Goal: Task Accomplishment & Management: Complete application form

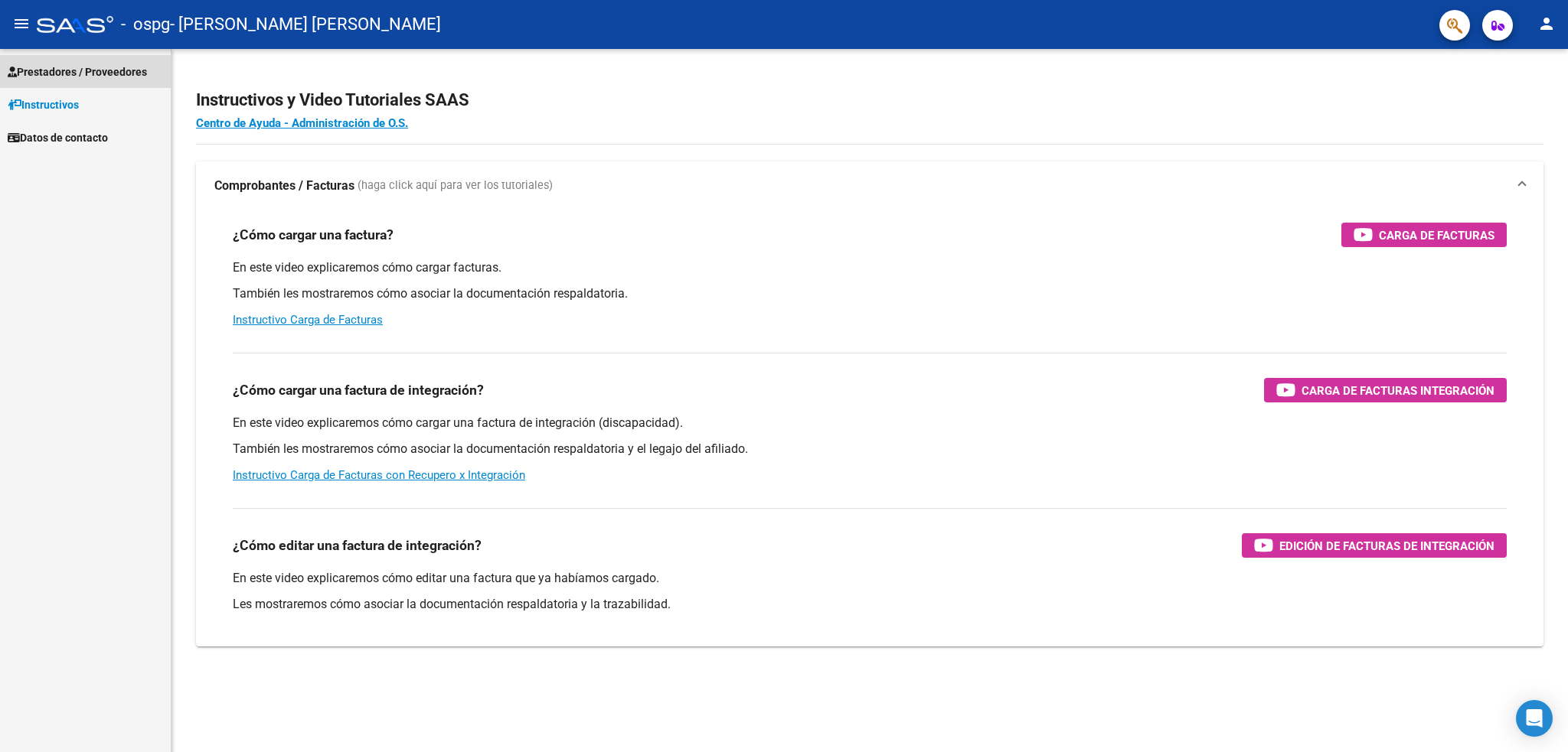
click at [67, 73] on span "Prestadores / Proveedores" at bounding box center [77, 72] width 140 height 17
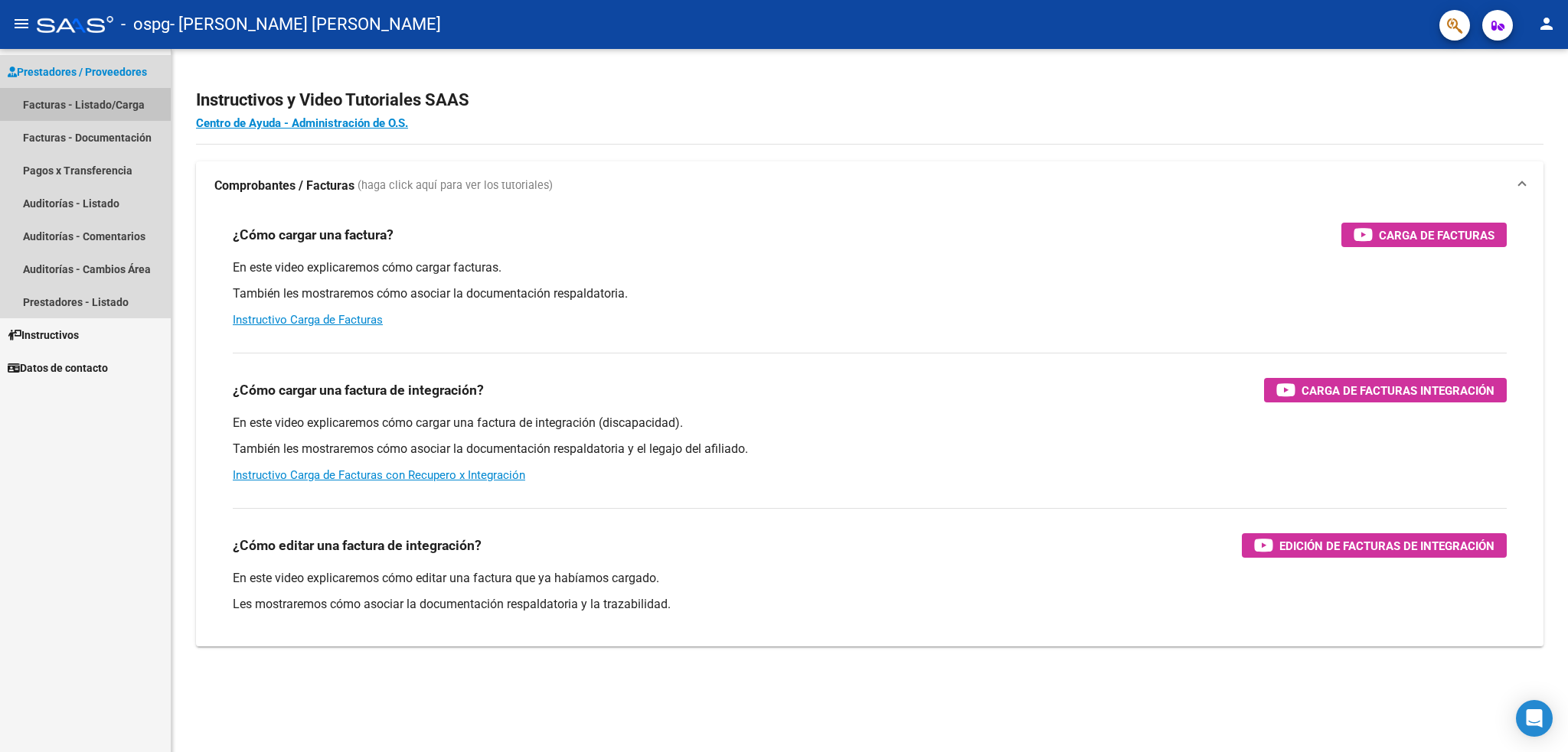
click at [79, 105] on link "Facturas - Listado/Carga" at bounding box center [85, 104] width 171 height 33
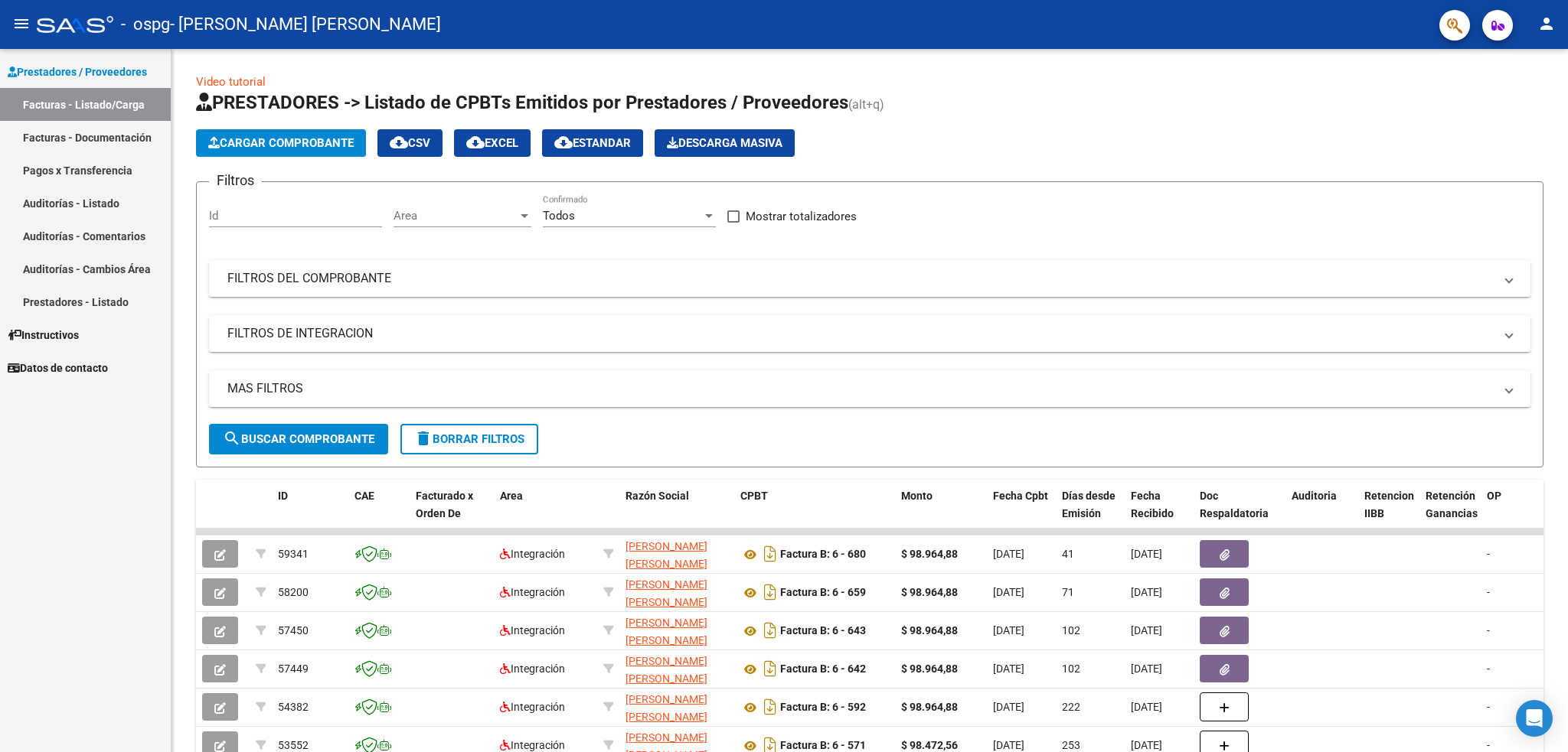
click at [270, 149] on span "Cargar Comprobante" at bounding box center [281, 143] width 145 height 14
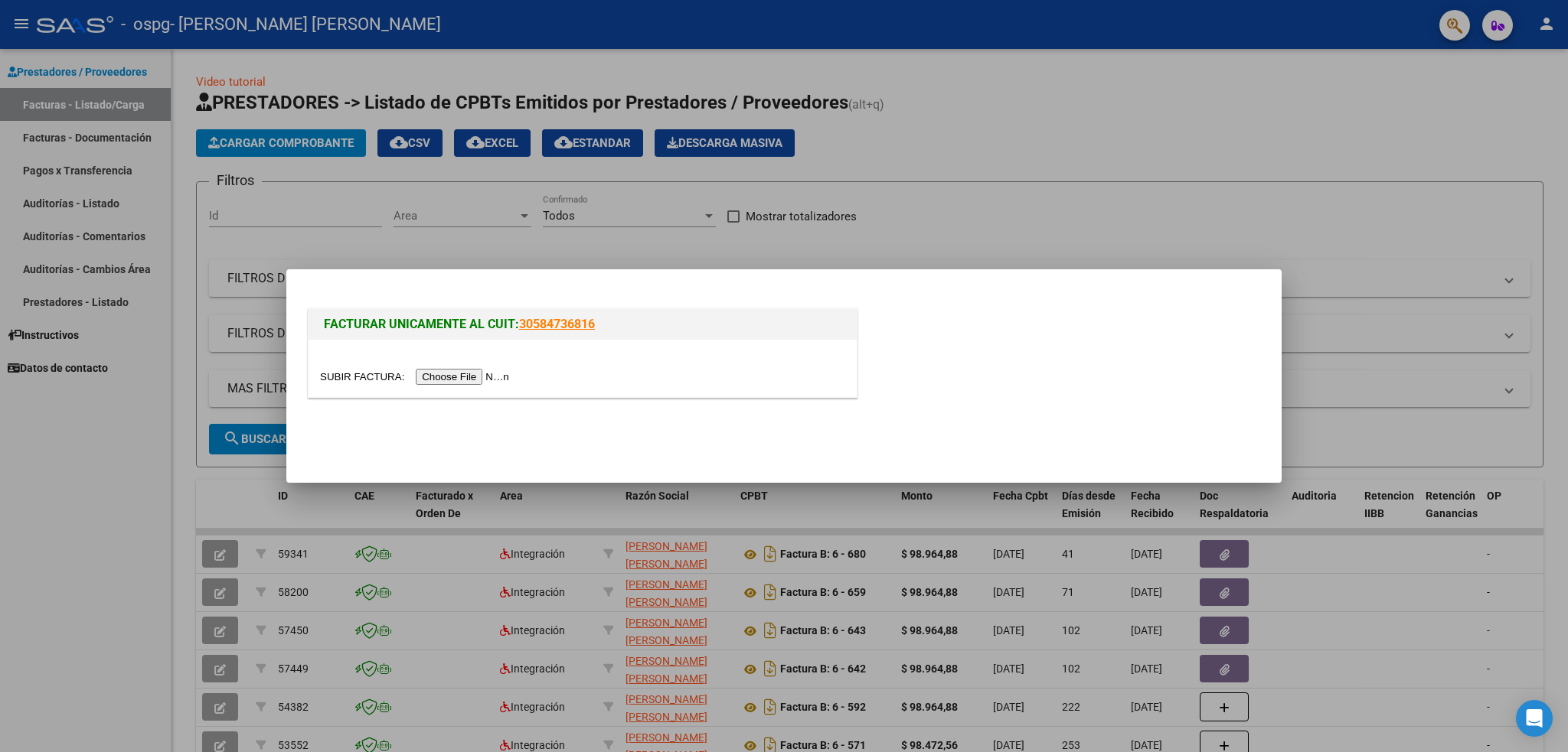
click at [490, 376] on input "file" at bounding box center [416, 376] width 193 height 16
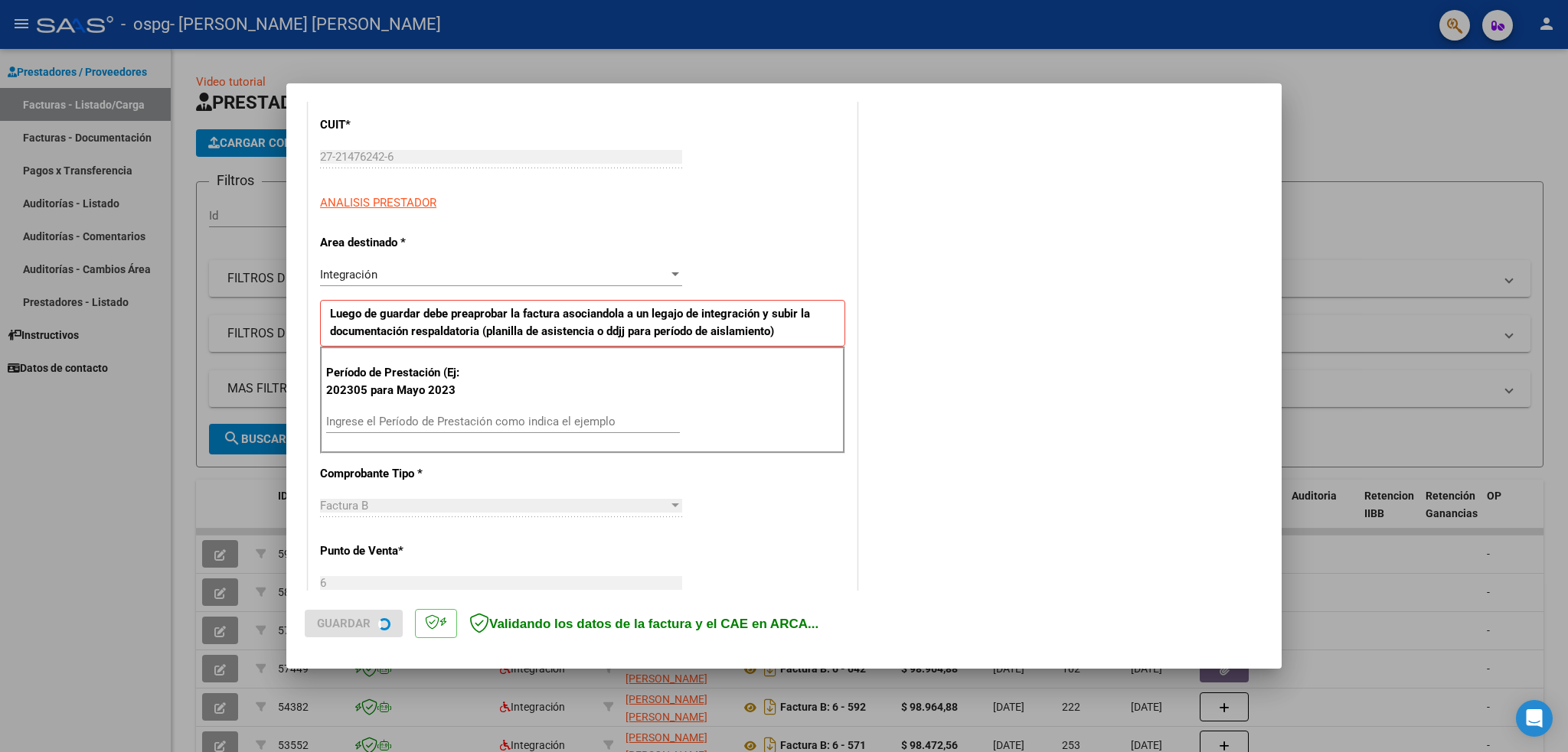
scroll to position [204, 0]
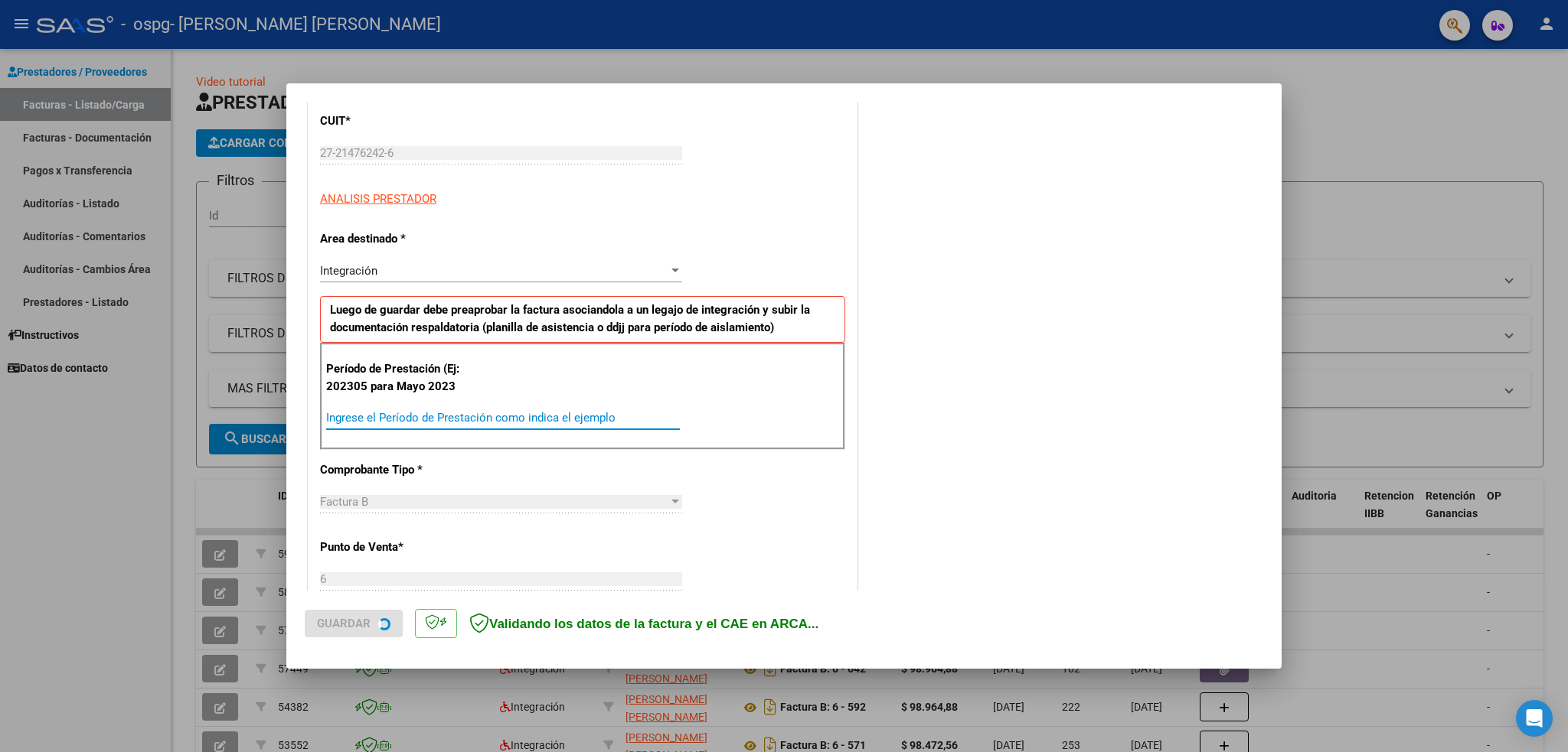
click at [488, 419] on input "Ingrese el Período de Prestación como indica el ejemplo" at bounding box center [503, 417] width 354 height 14
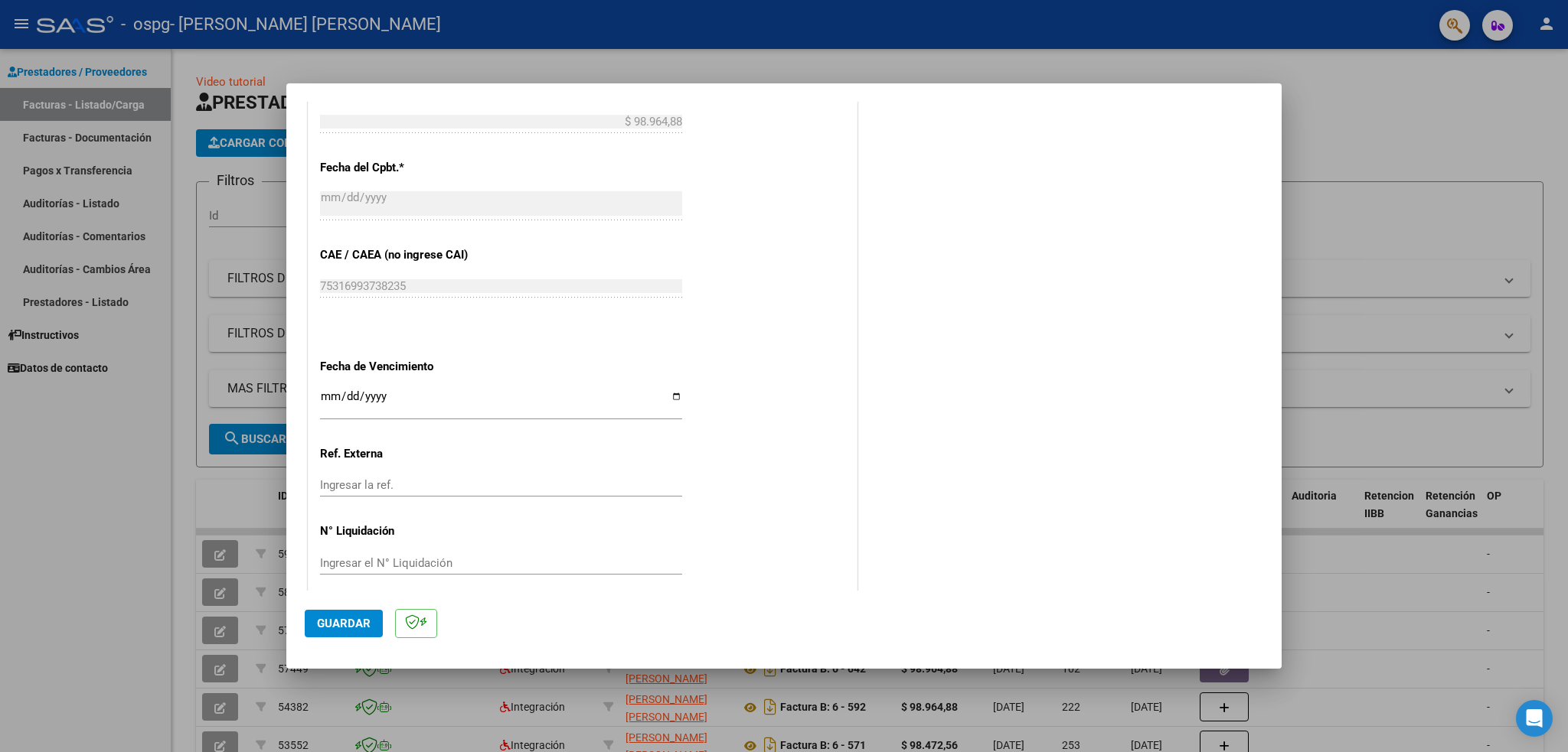
scroll to position [828, 0]
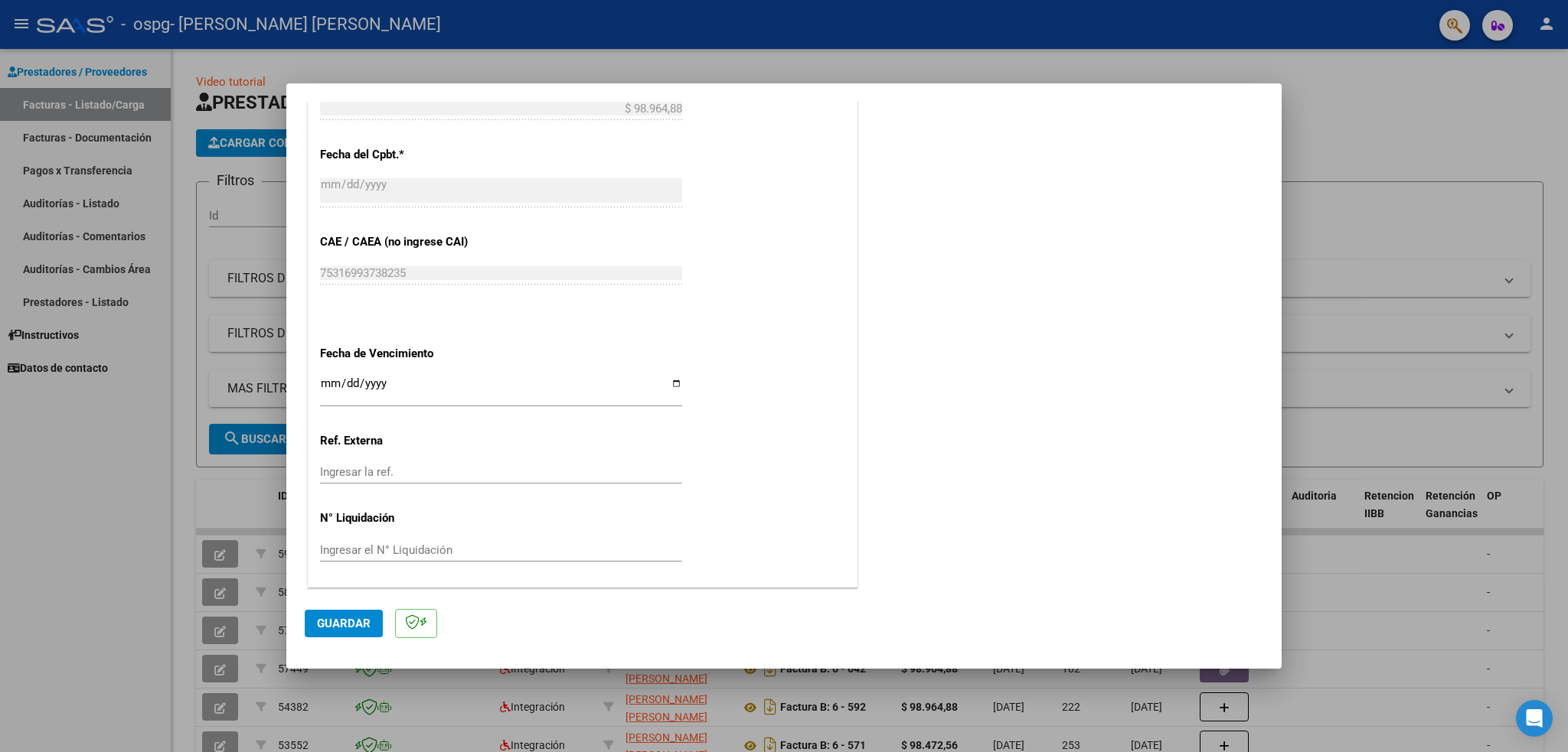
type input "202507"
click at [353, 627] on span "Guardar" at bounding box center [343, 623] width 54 height 14
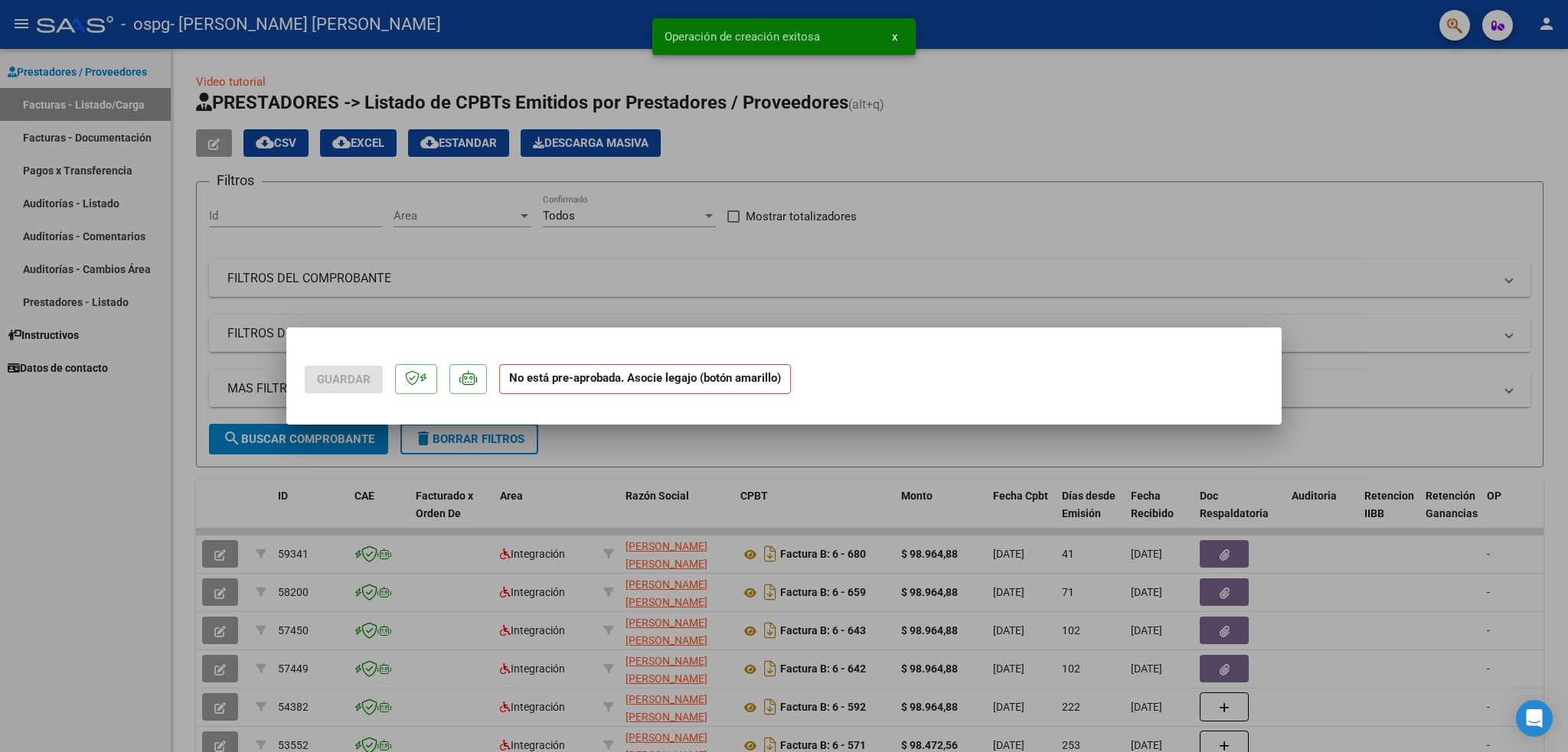
scroll to position [0, 0]
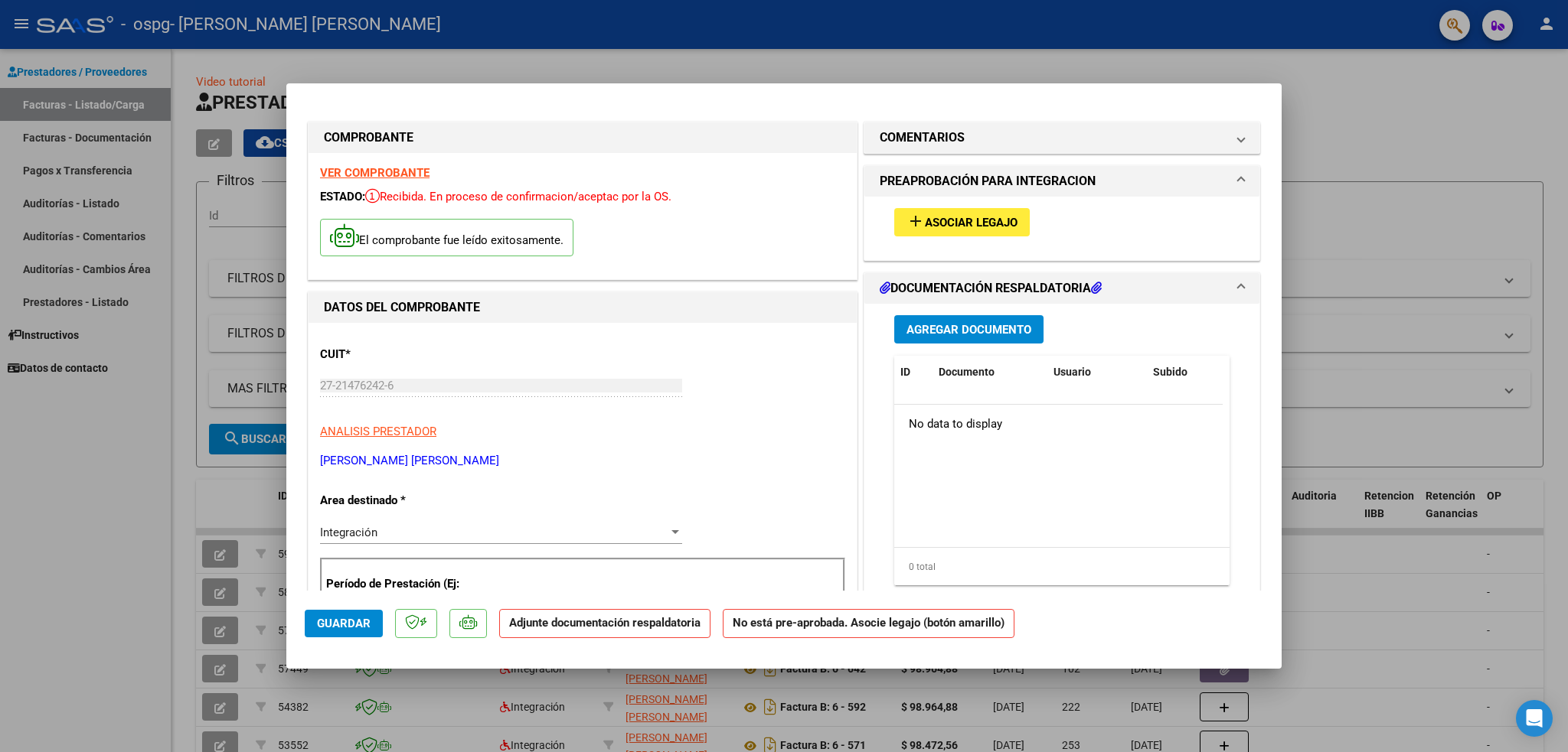
click at [924, 213] on button "add Asociar Legajo" at bounding box center [962, 222] width 136 height 28
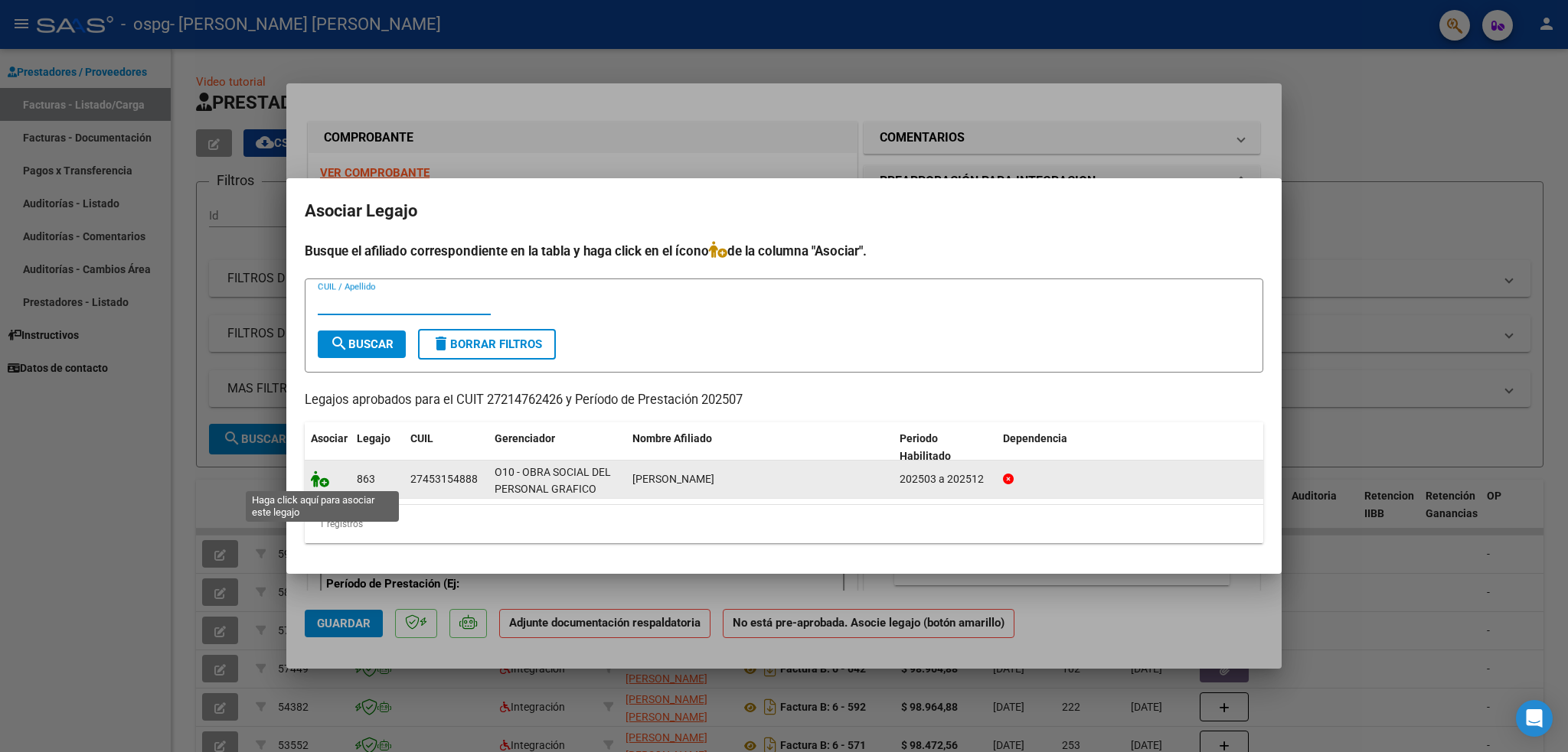
click at [322, 477] on icon at bounding box center [320, 479] width 18 height 17
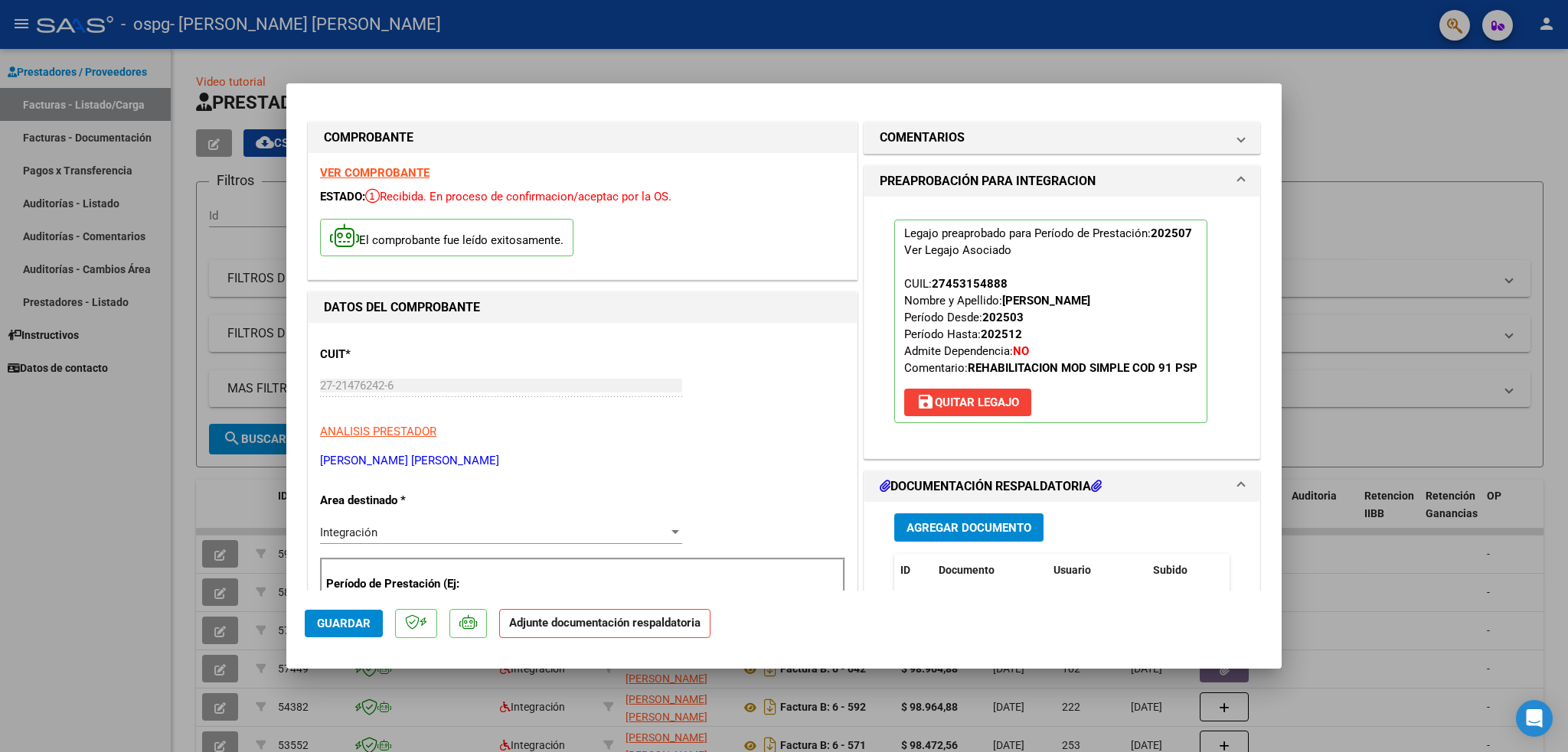
scroll to position [102, 0]
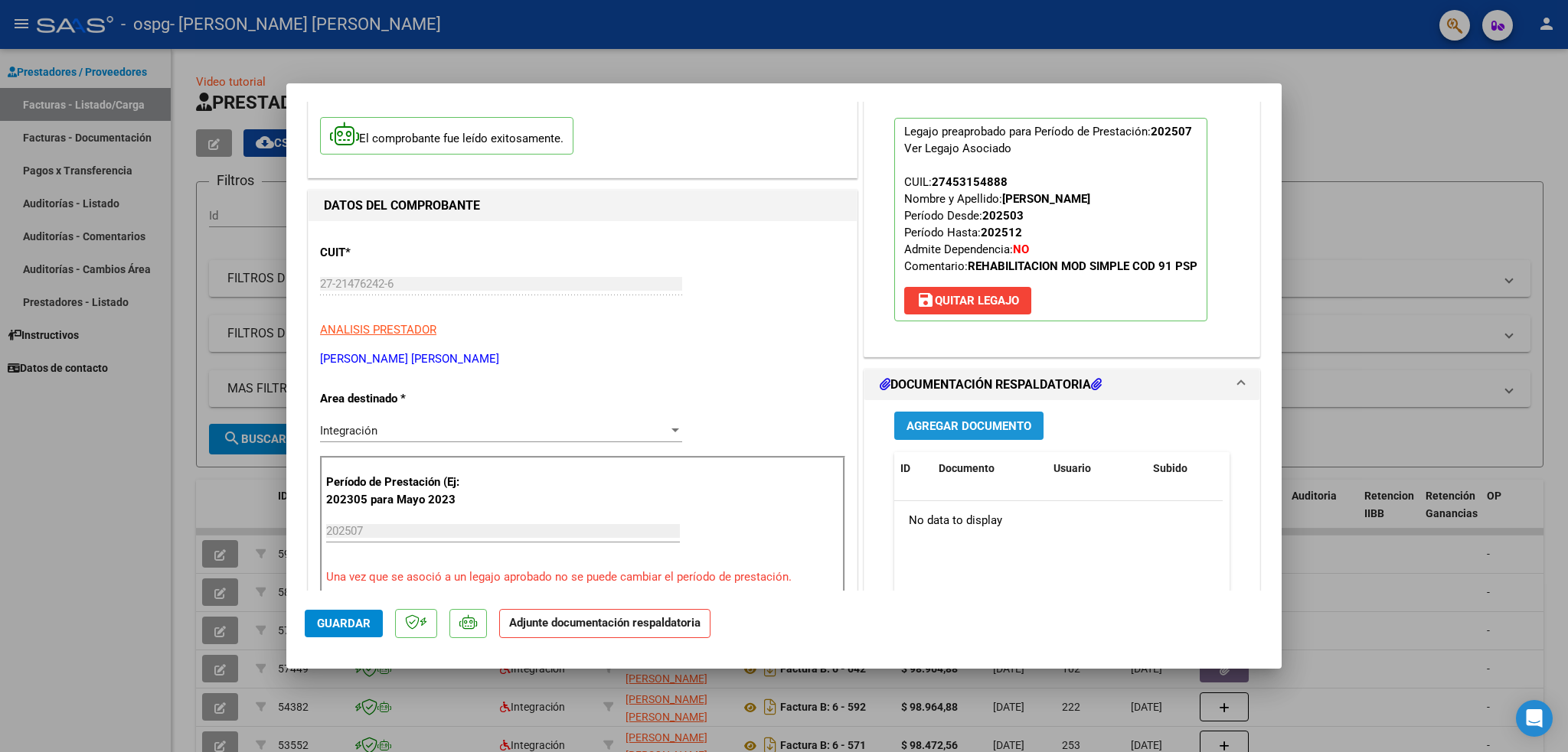
click at [982, 417] on button "Agregar Documento" at bounding box center [968, 426] width 149 height 28
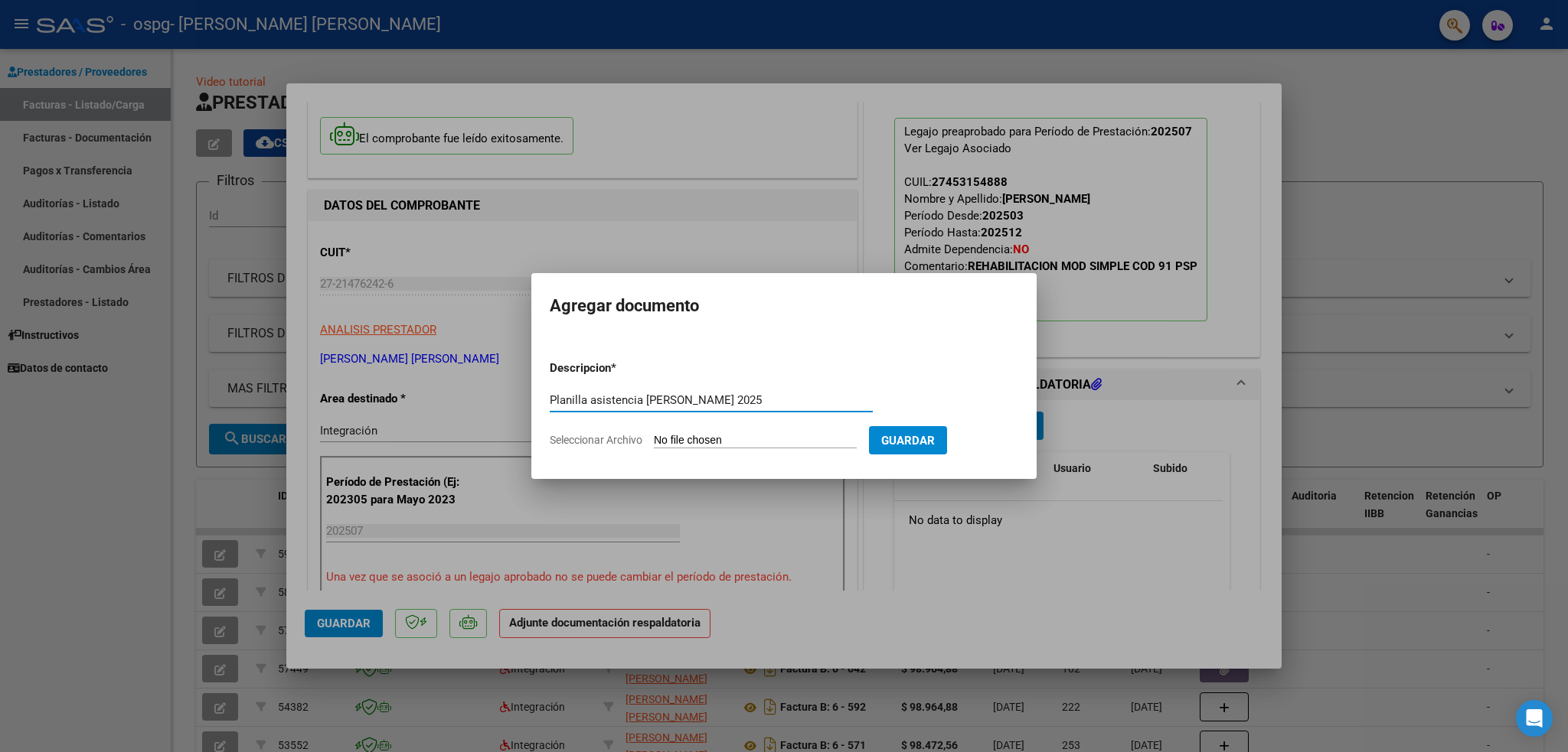
type input "Planilla asistencia [PERSON_NAME] 2025"
click at [772, 449] on form "Descripcion * Planilla asistencia [PERSON_NAME] 2025 Escriba aquí una descripci…" at bounding box center [784, 403] width 469 height 112
click at [767, 446] on input "Seleccionar Archivo" at bounding box center [754, 440] width 203 height 14
type input "C:\fakepath\[PERSON_NAME] planilla asistencia.jpeg"
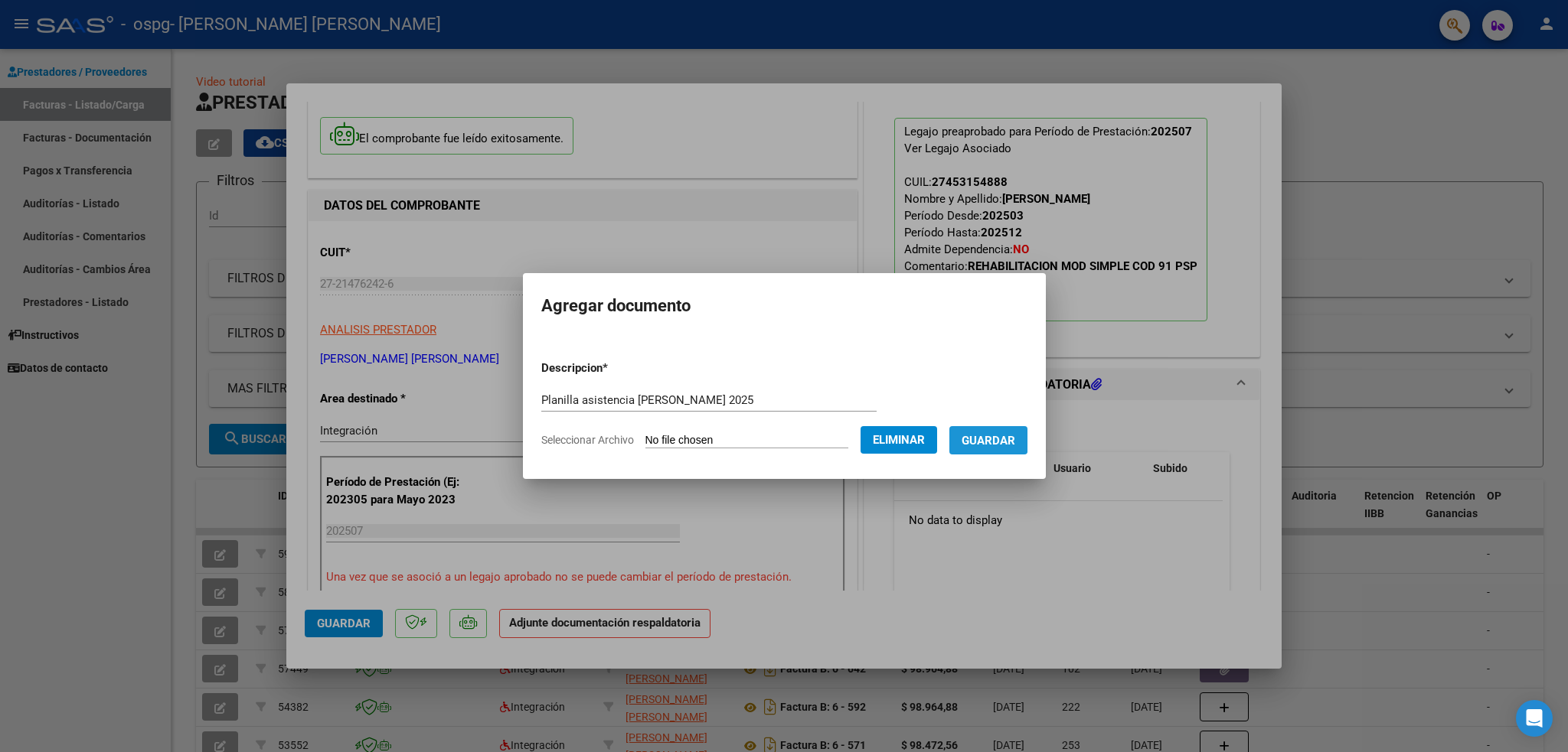
click at [1004, 437] on span "Guardar" at bounding box center [988, 440] width 54 height 14
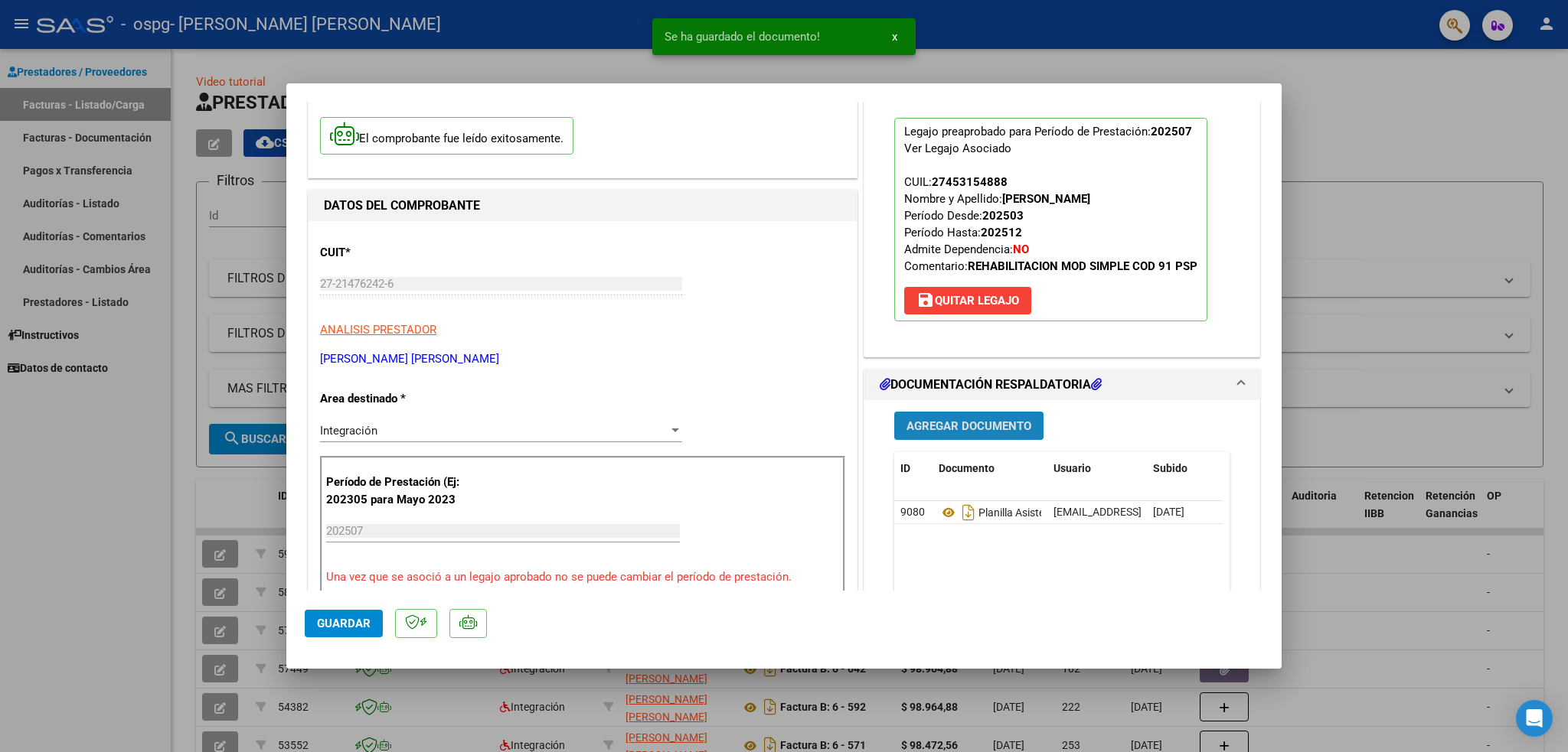
click at [941, 419] on span "Agregar Documento" at bounding box center [968, 426] width 124 height 14
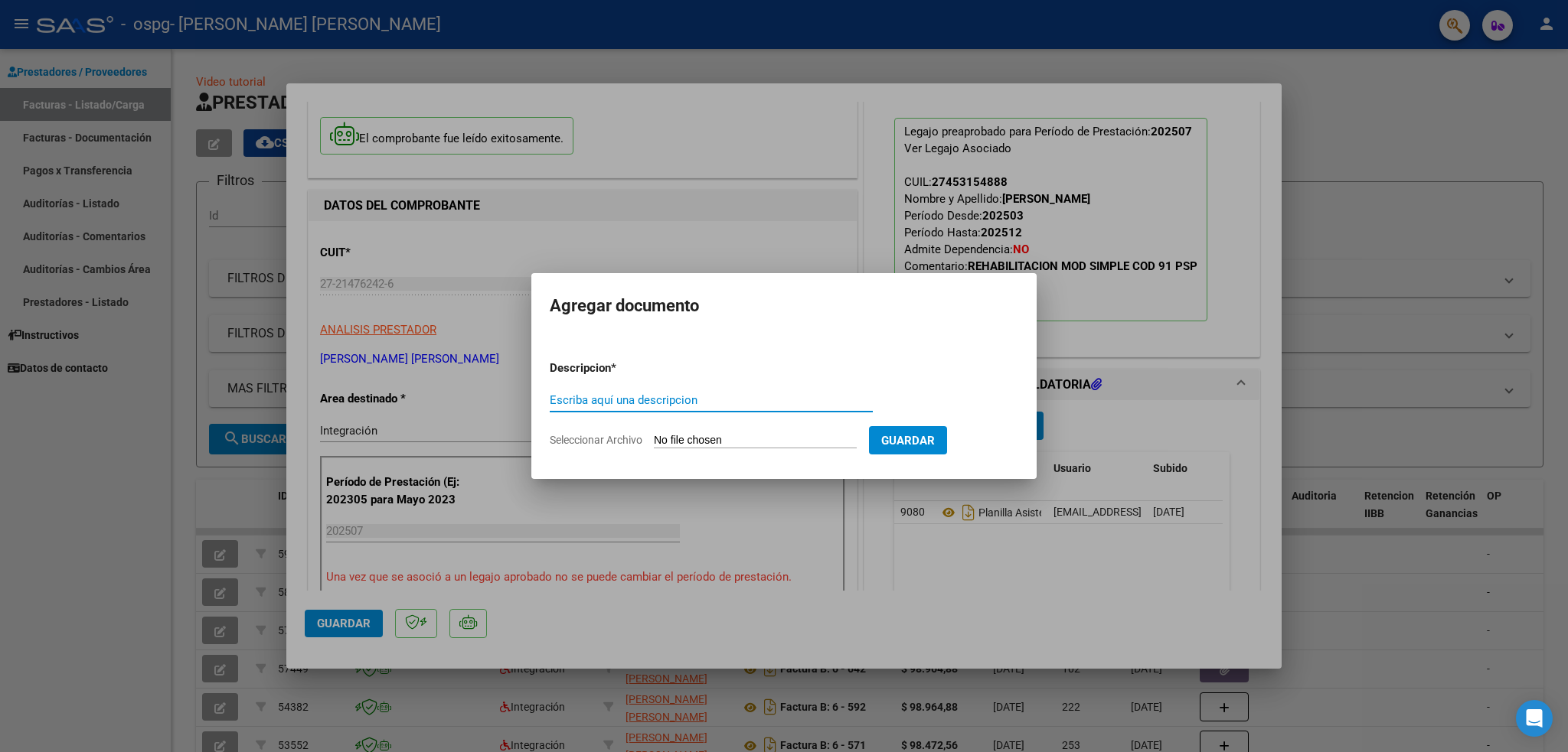
click at [611, 400] on input "Escriba aquí una descripcion" at bounding box center [711, 400] width 323 height 14
type input "Informe semestral 2025"
click at [691, 446] on input "Seleccionar Archivo" at bounding box center [754, 440] width 203 height 14
click at [965, 547] on div at bounding box center [784, 376] width 1568 height 752
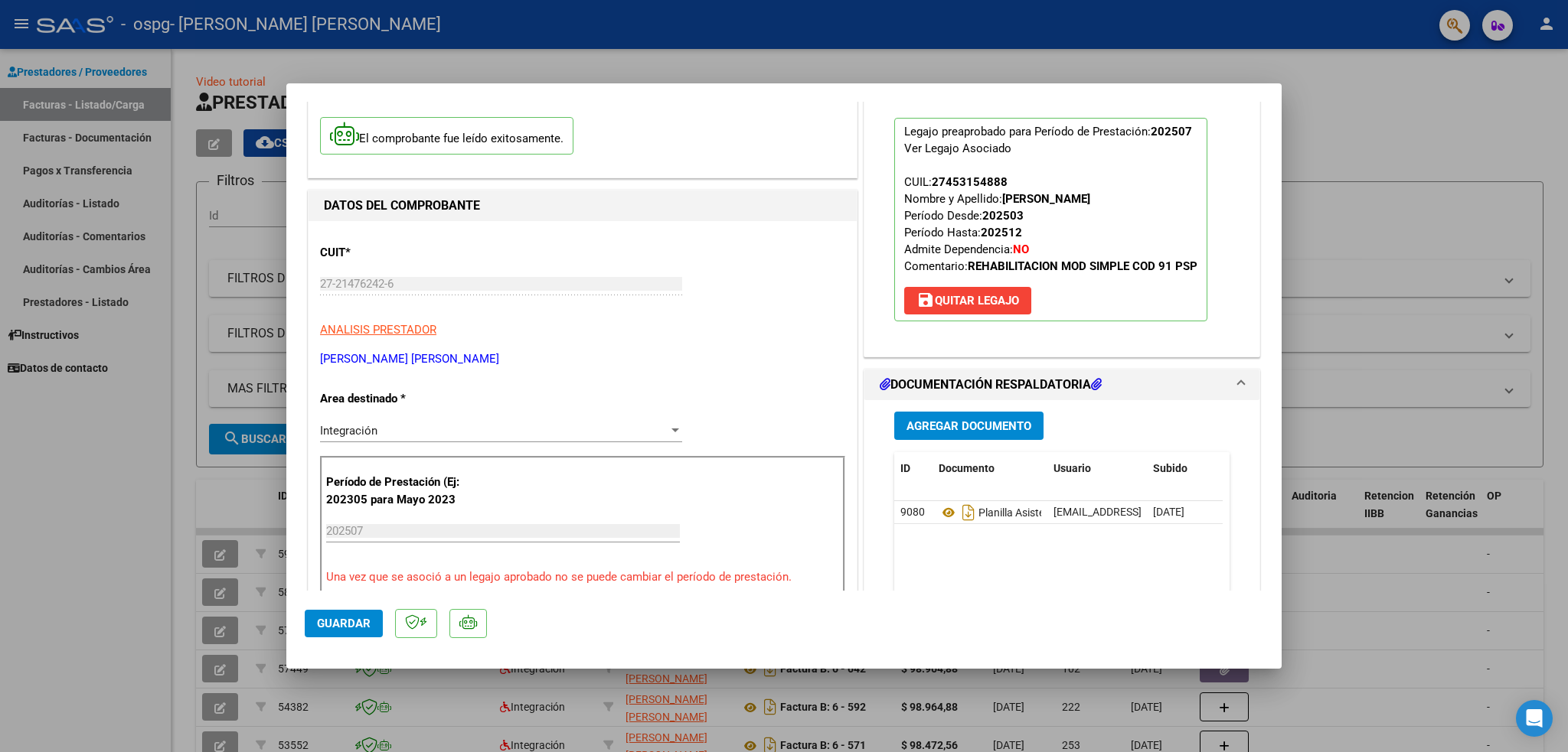
click at [360, 613] on button "Guardar" at bounding box center [343, 623] width 78 height 27
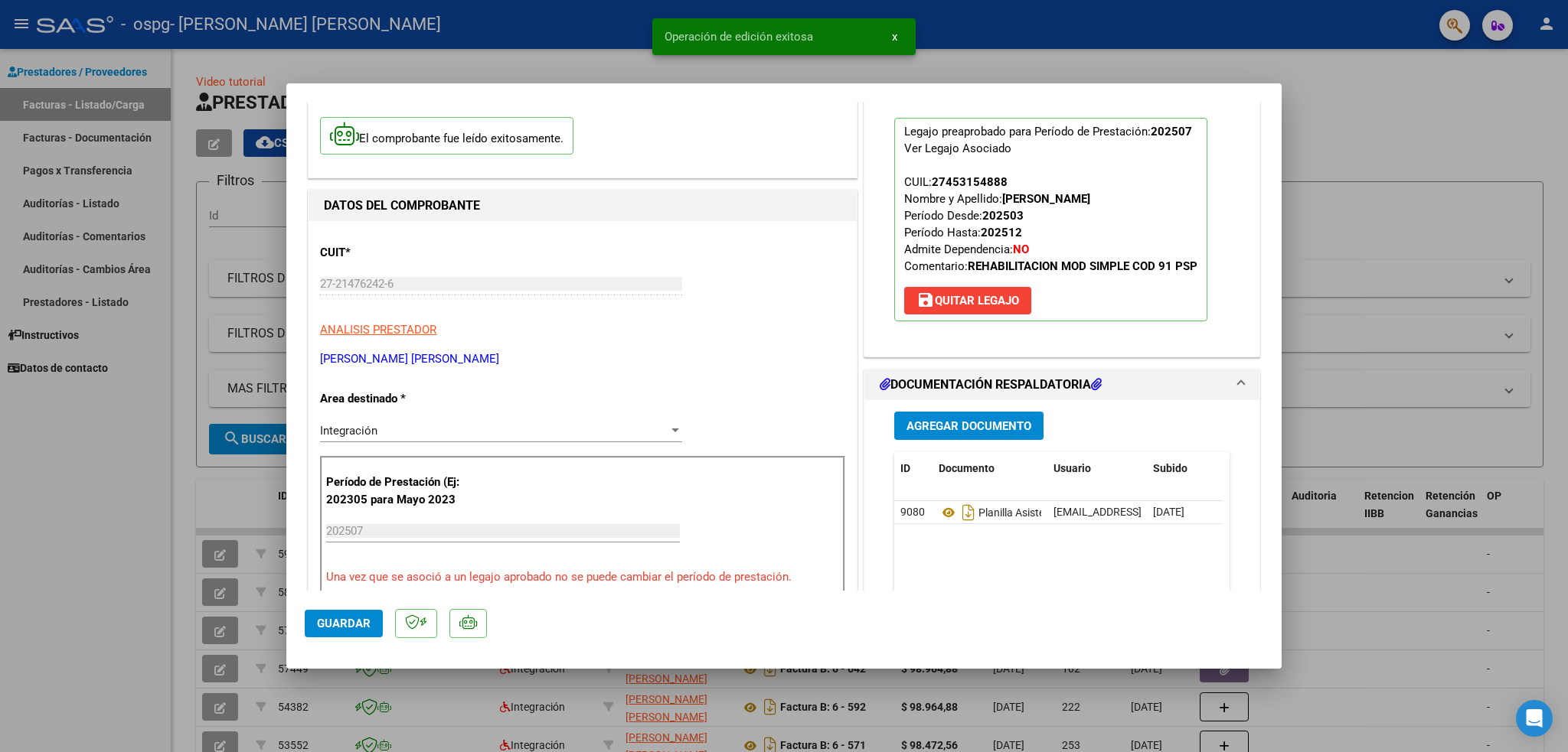
click at [351, 628] on span "Guardar" at bounding box center [343, 623] width 54 height 14
click at [100, 560] on div at bounding box center [784, 376] width 1568 height 752
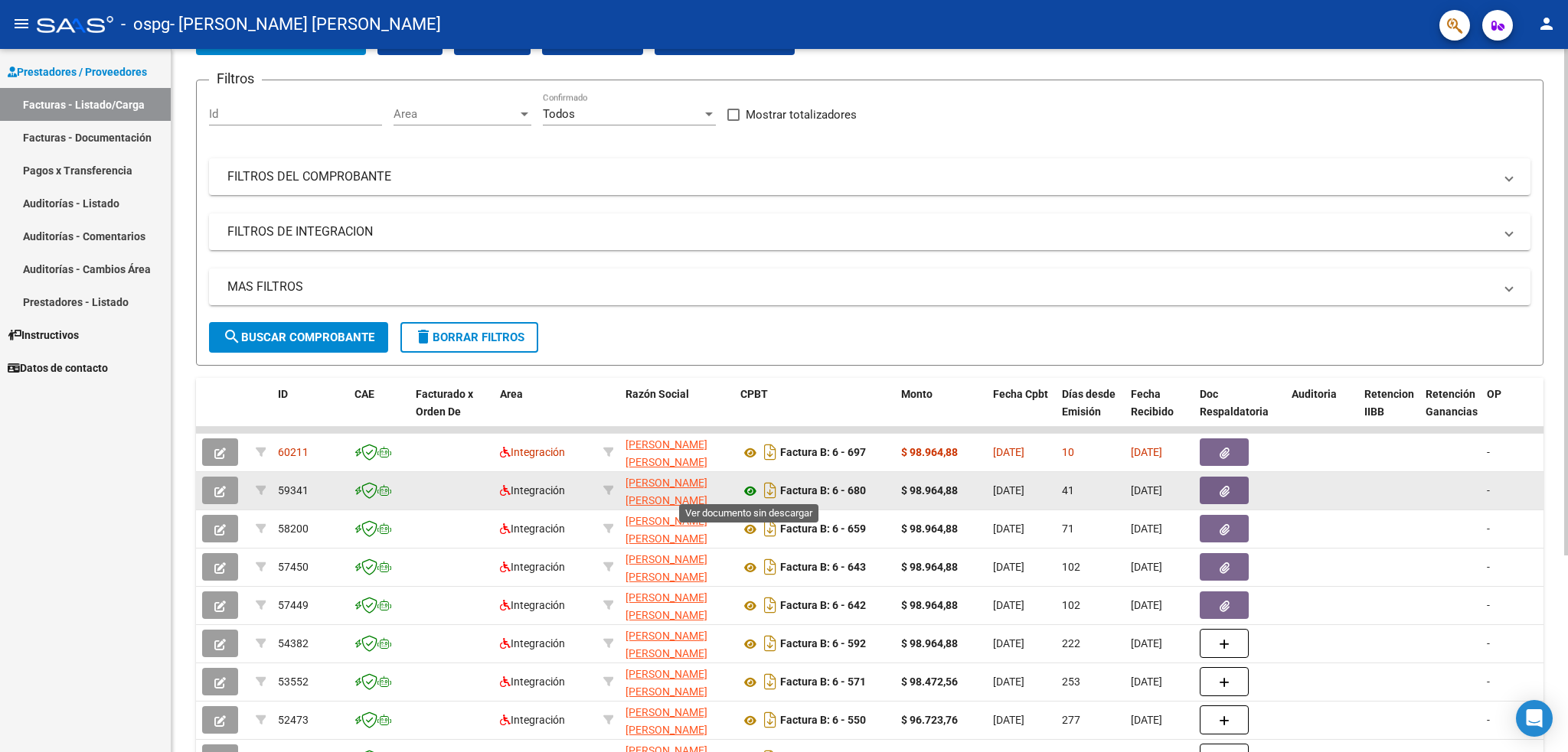
click at [751, 487] on icon at bounding box center [750, 491] width 20 height 18
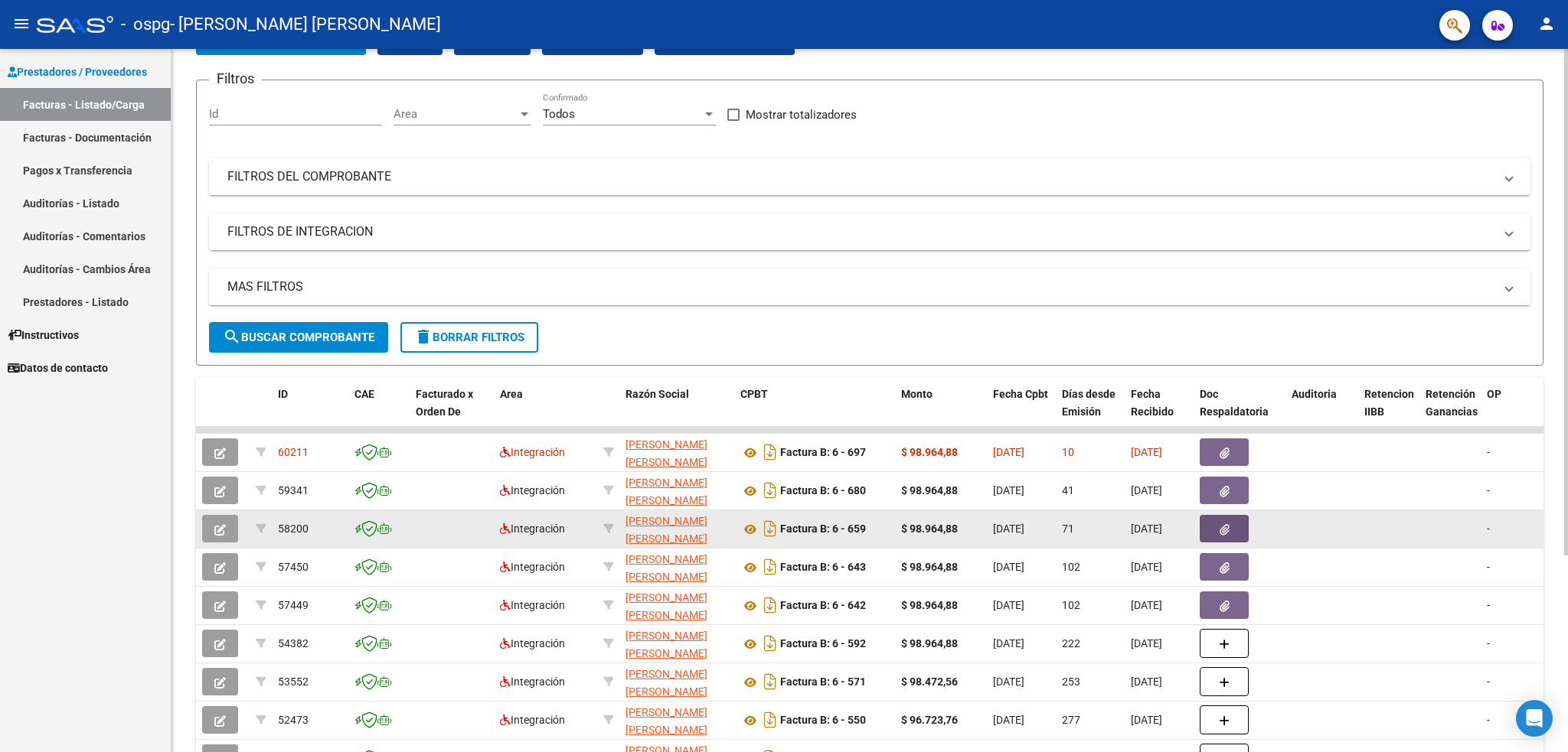
click at [1227, 526] on icon "button" at bounding box center [1224, 530] width 10 height 11
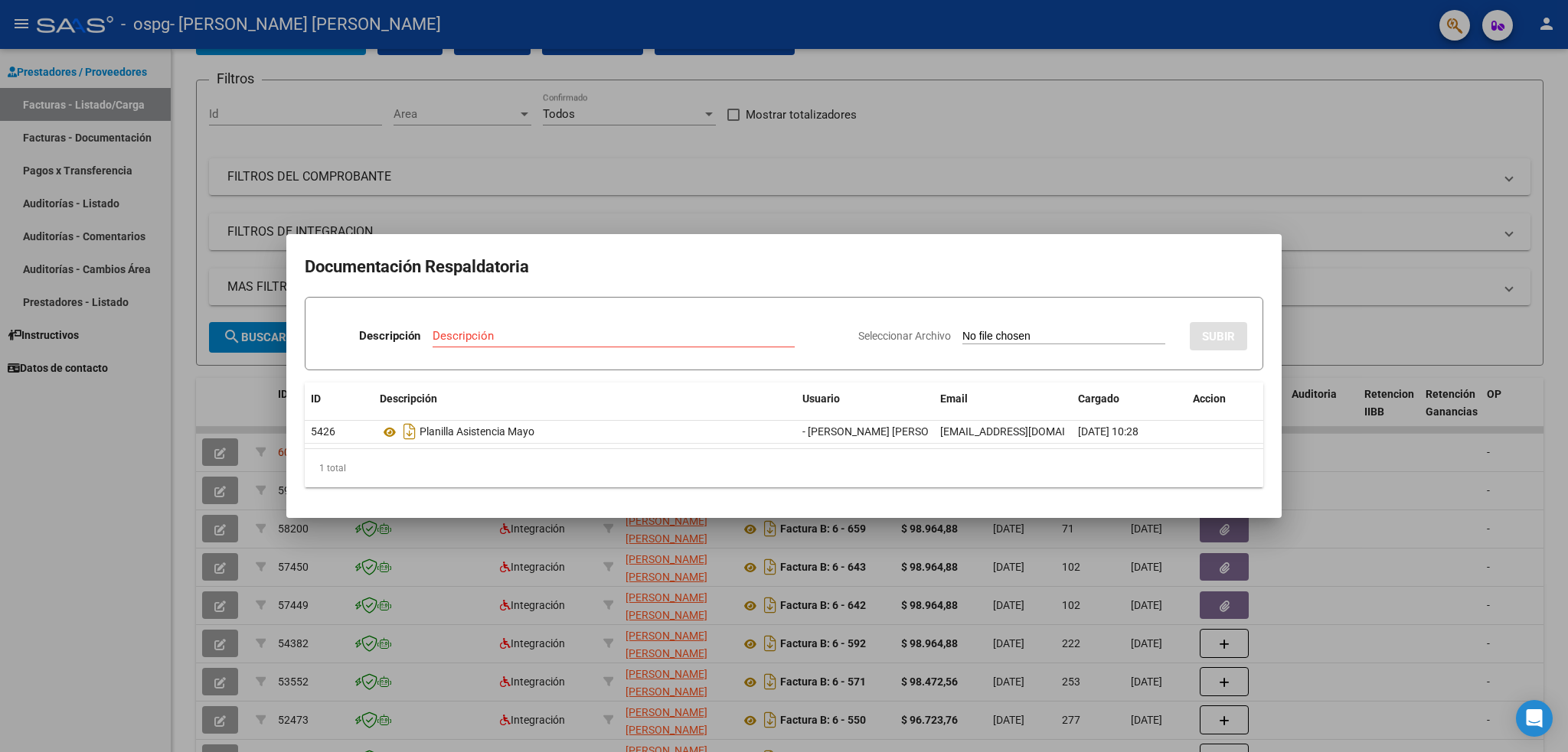
click at [855, 193] on div at bounding box center [784, 376] width 1568 height 752
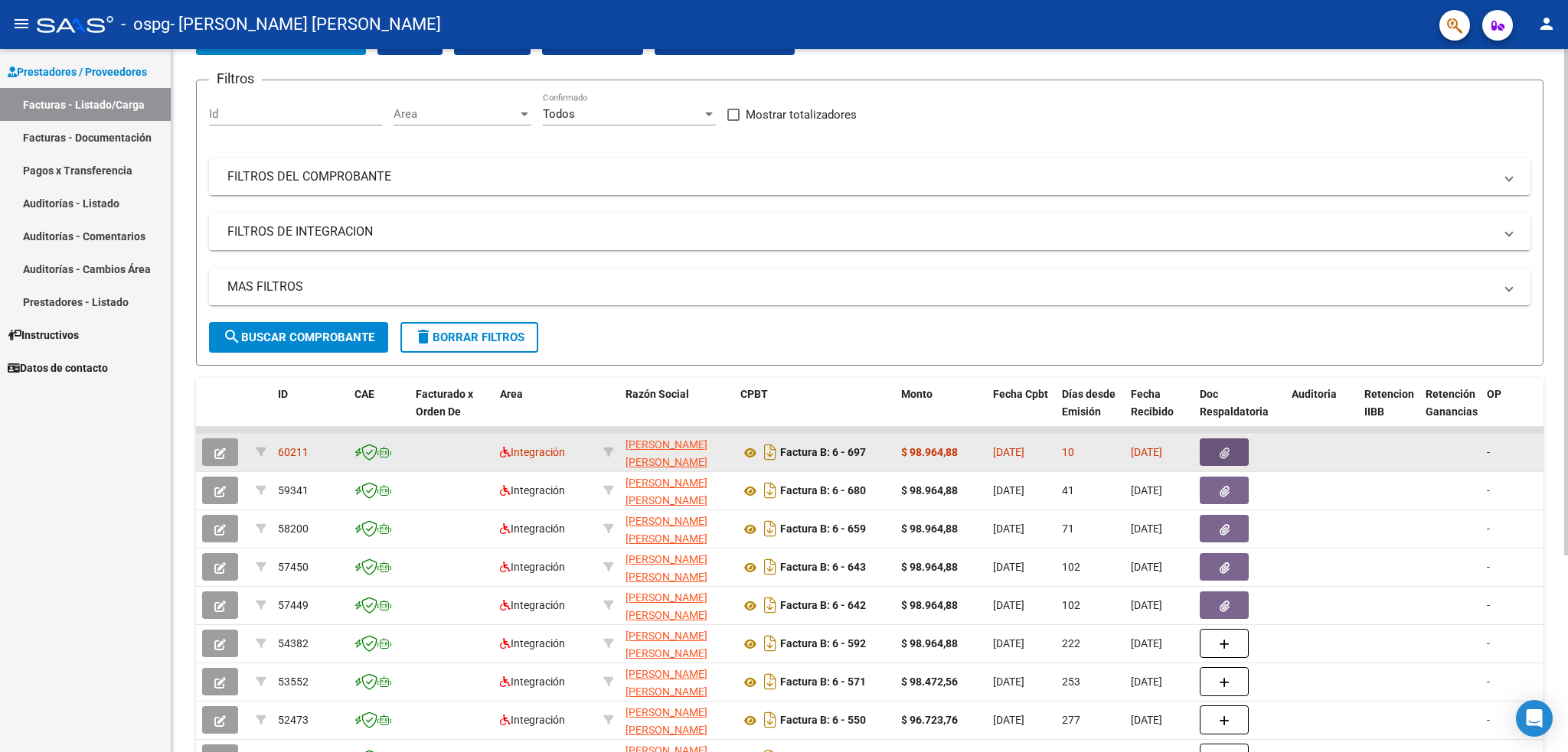
click at [1221, 448] on icon "button" at bounding box center [1224, 453] width 10 height 11
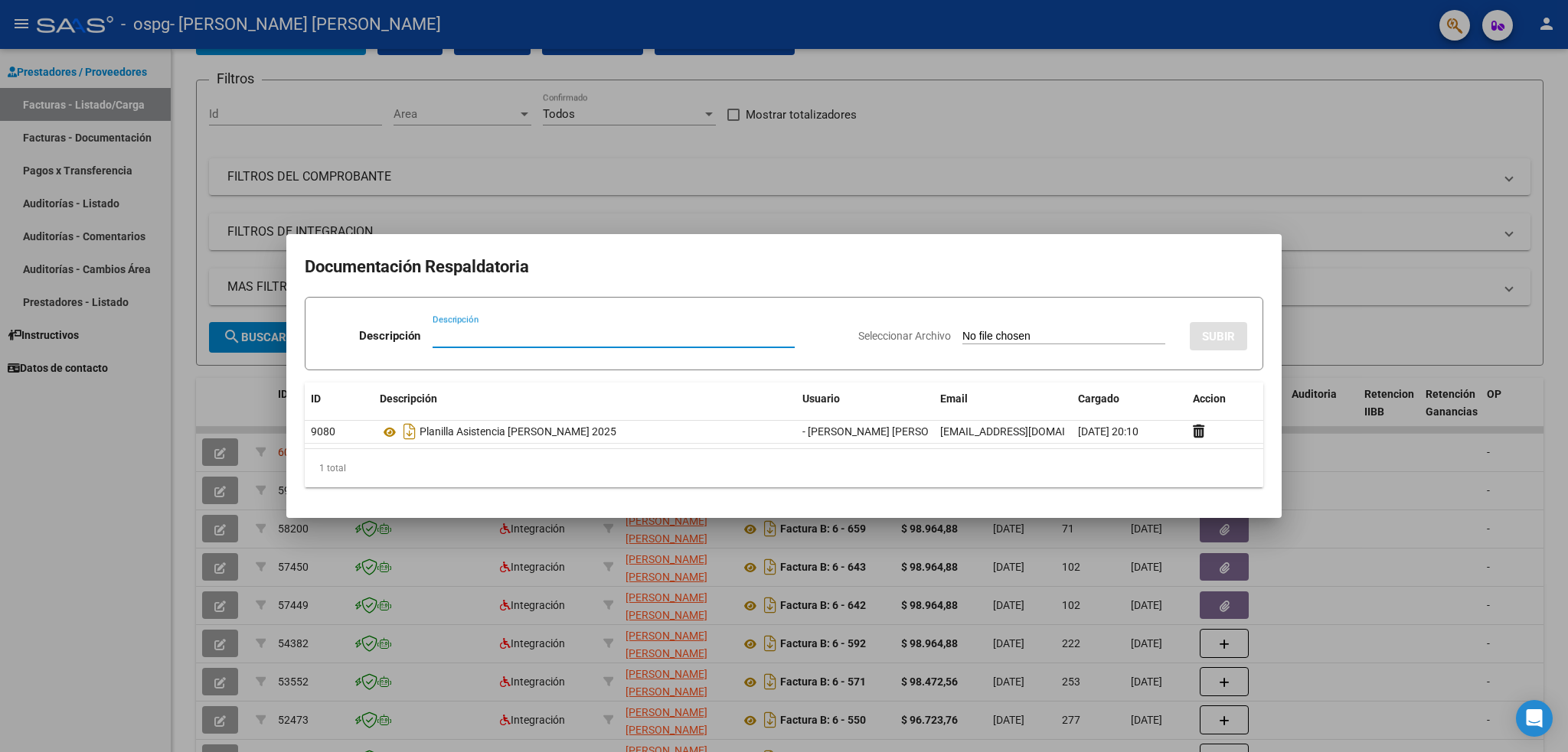
click at [1079, 332] on input "Seleccionar Archivo" at bounding box center [1064, 336] width 203 height 14
click at [991, 164] on div at bounding box center [784, 376] width 1568 height 752
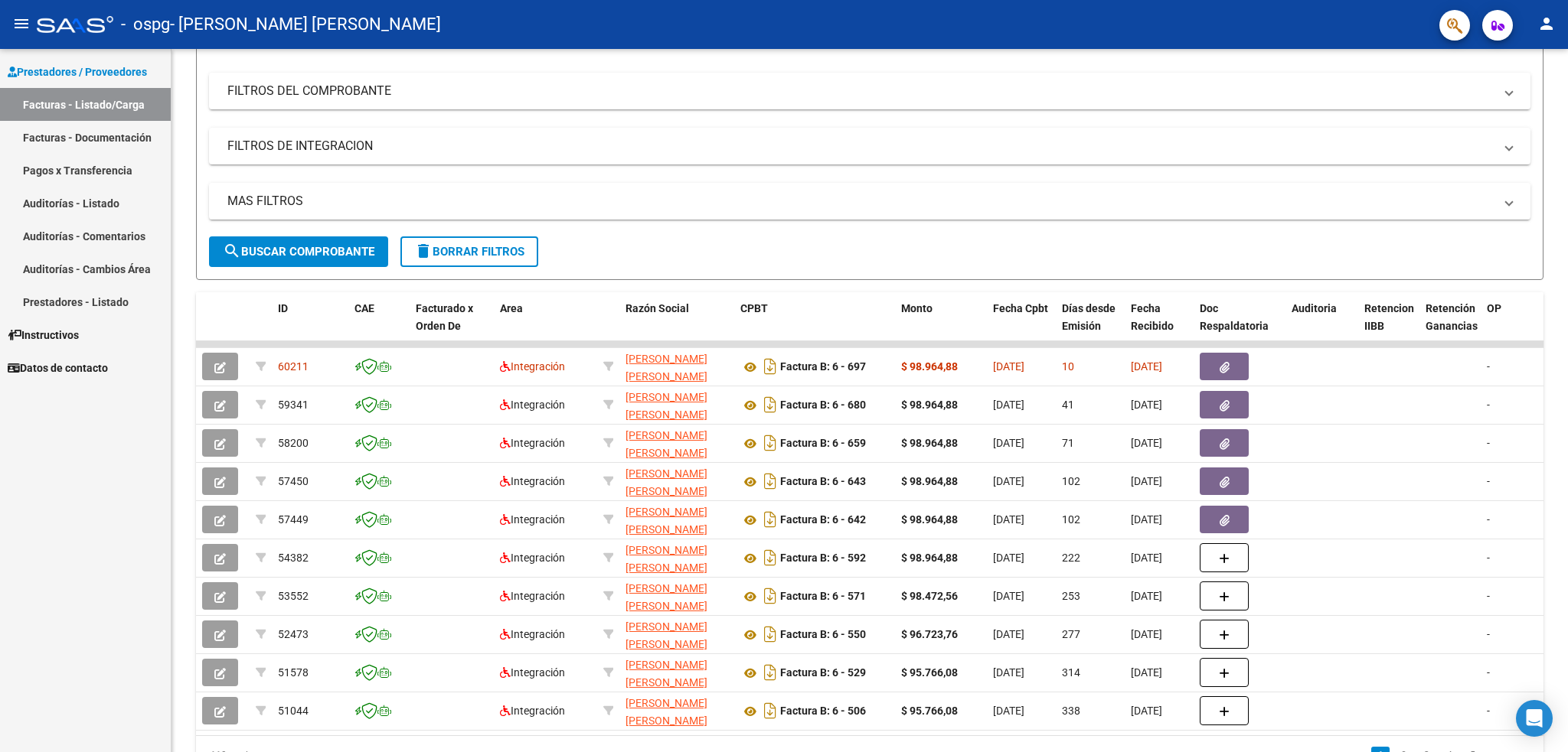
scroll to position [204, 0]
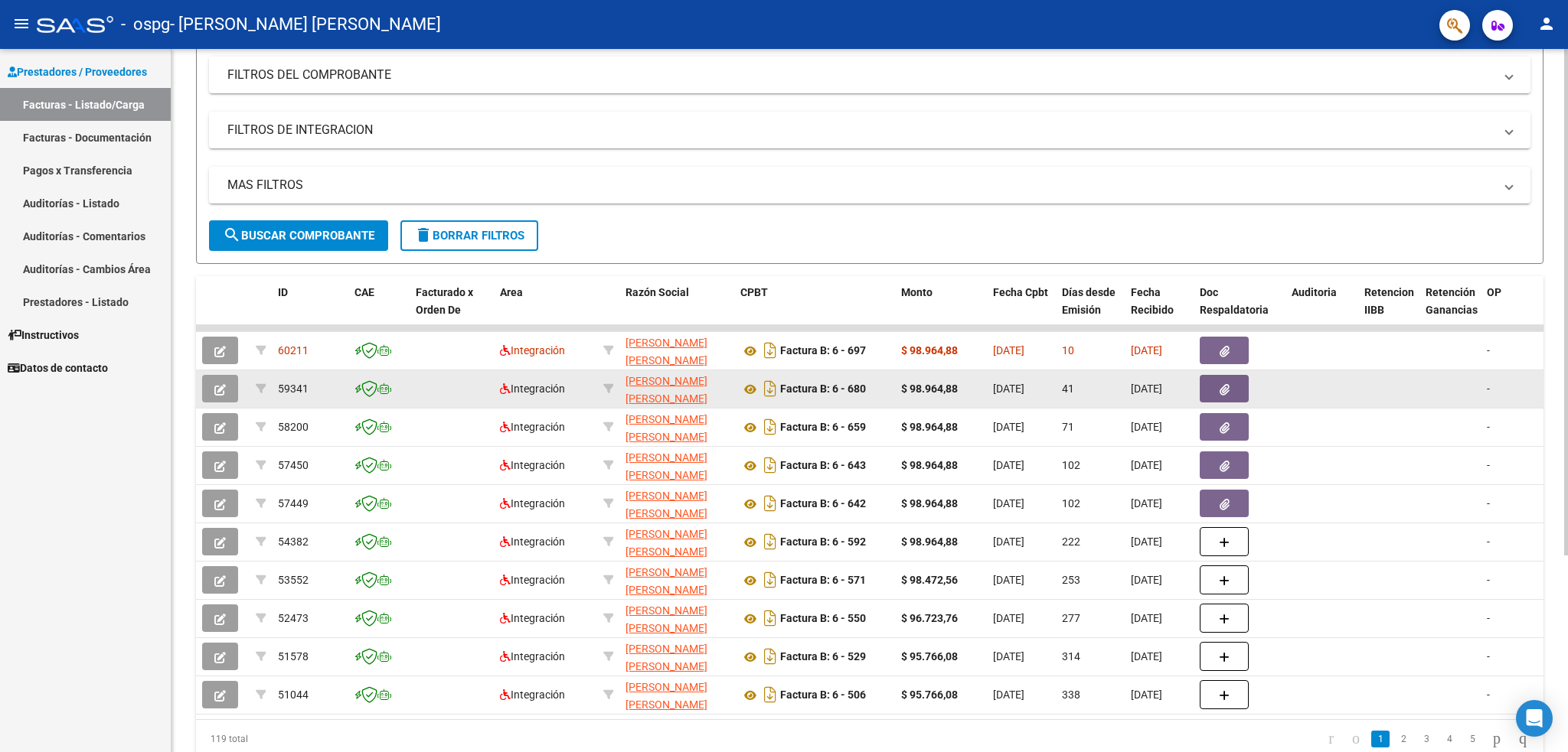
click at [1220, 385] on icon "button" at bounding box center [1224, 390] width 10 height 11
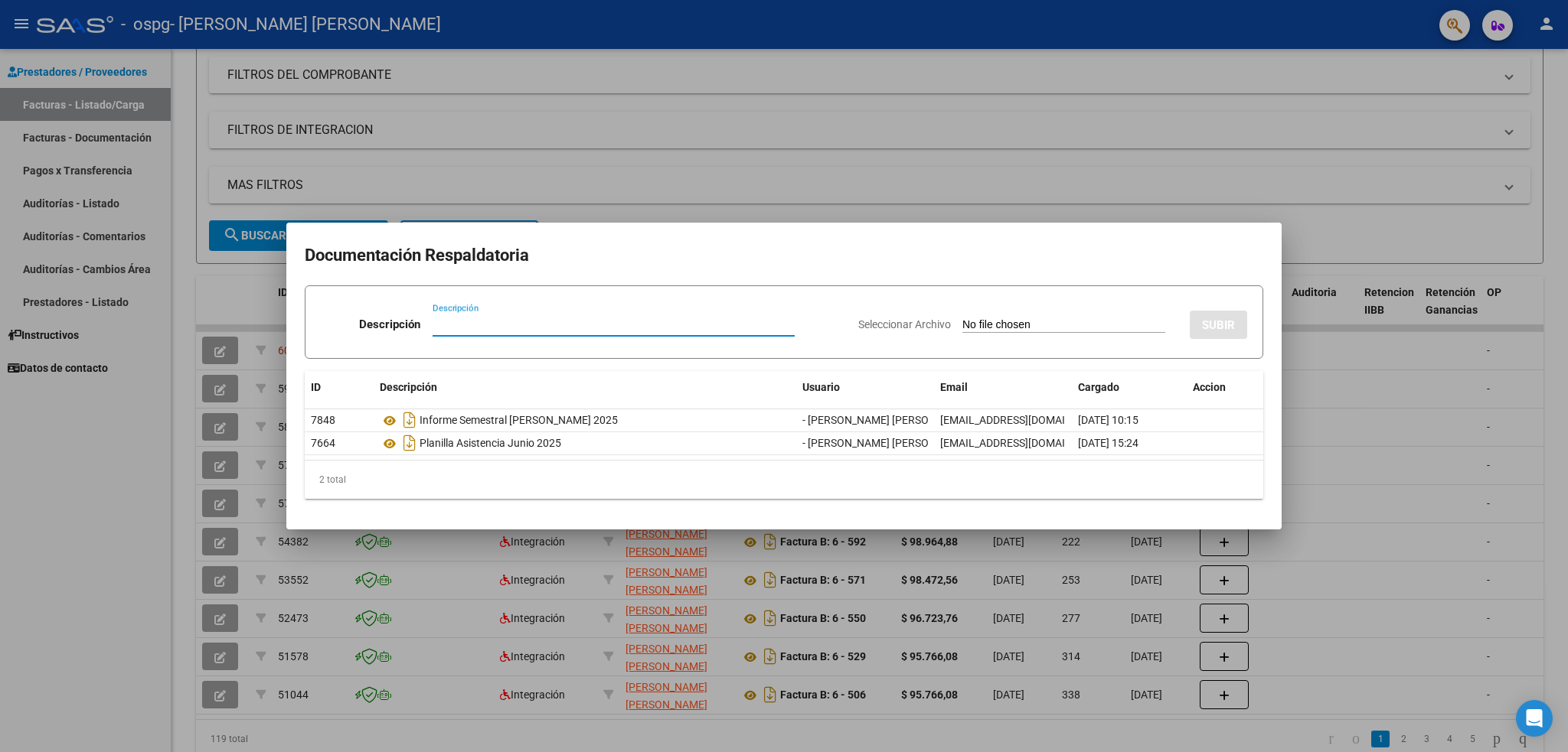
click at [678, 123] on div at bounding box center [784, 376] width 1568 height 752
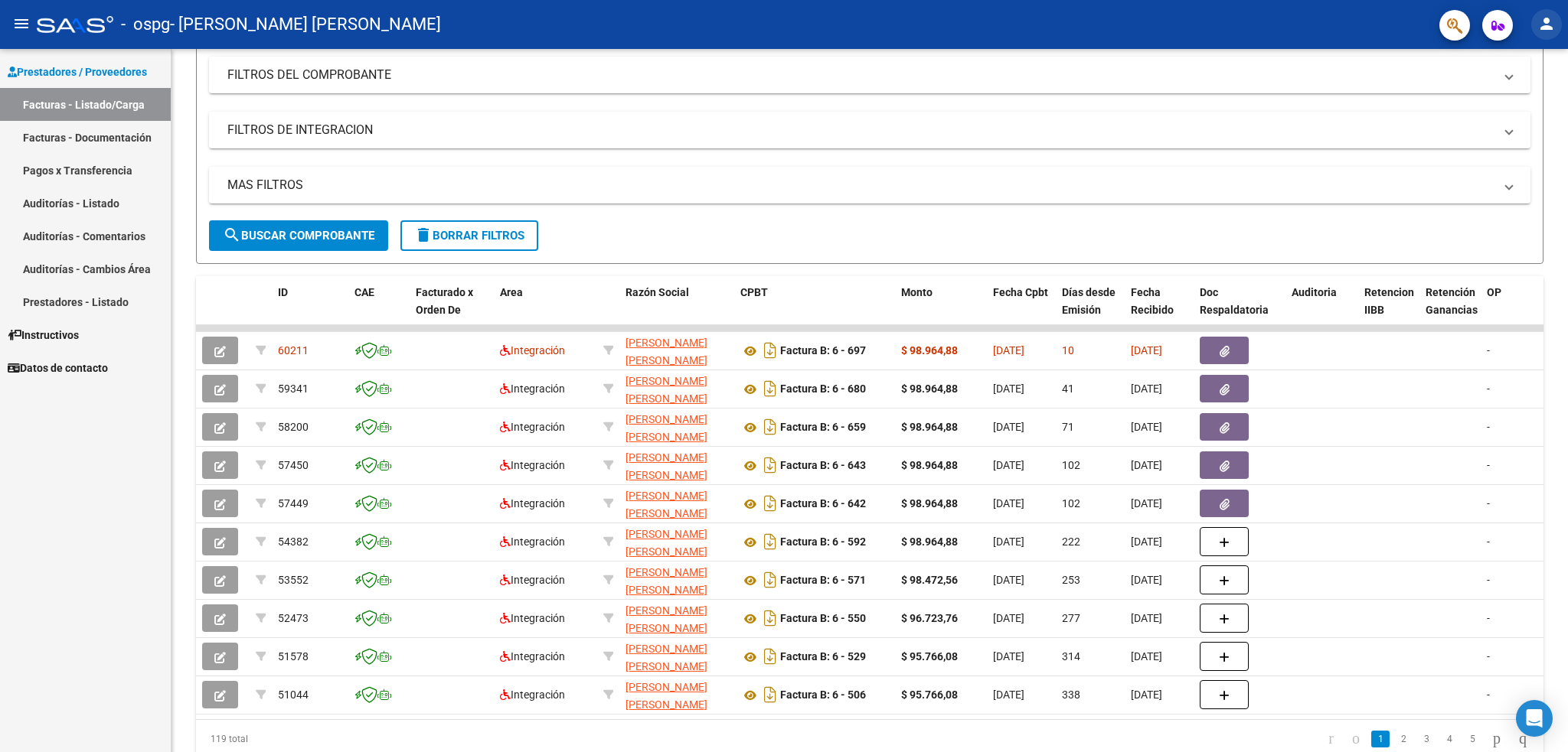
click at [1542, 13] on button "person" at bounding box center [1546, 25] width 30 height 30
click at [1532, 110] on button "exit_to_app Salir" at bounding box center [1514, 101] width 93 height 37
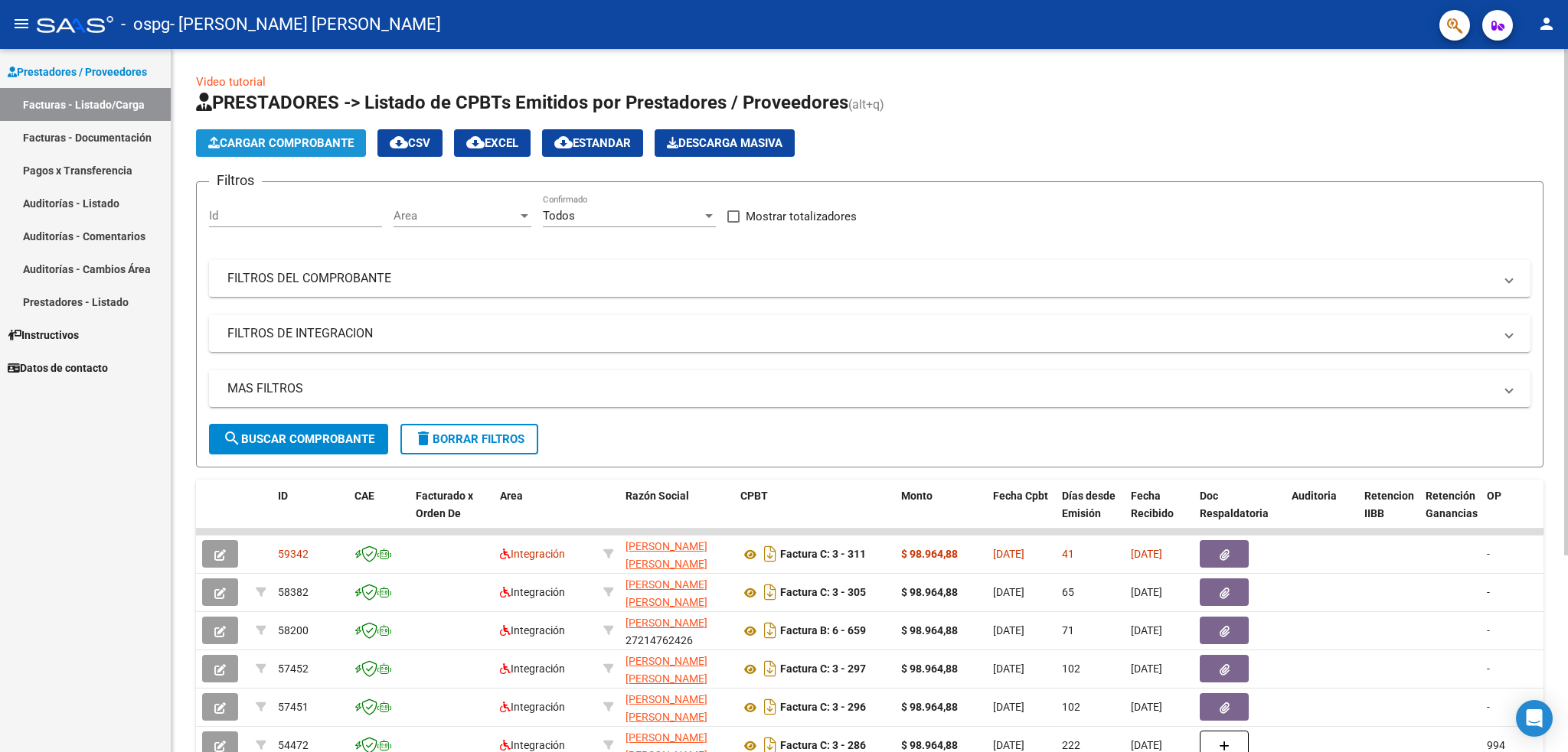
click at [289, 147] on span "Cargar Comprobante" at bounding box center [281, 143] width 145 height 14
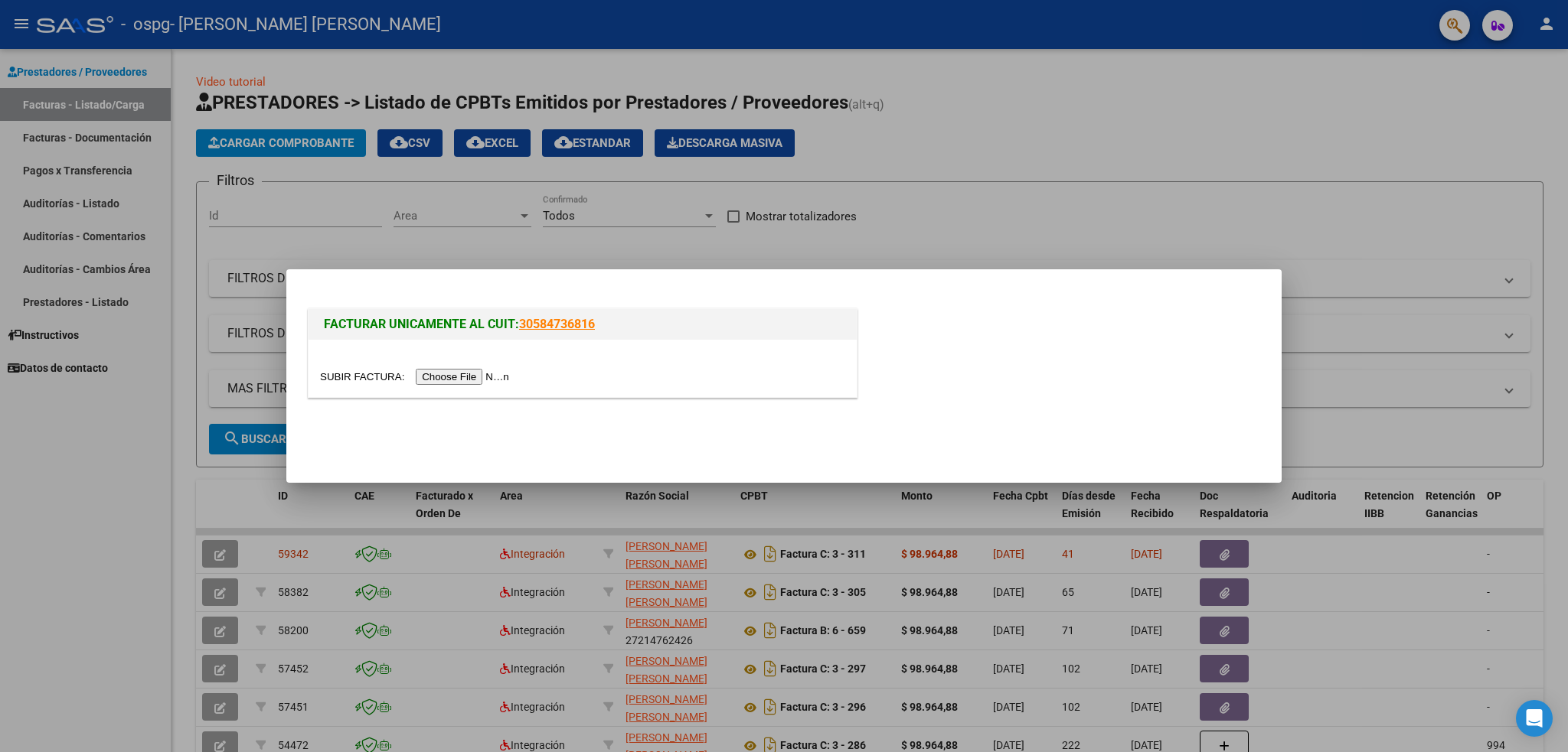
click at [1036, 111] on div at bounding box center [784, 376] width 1568 height 752
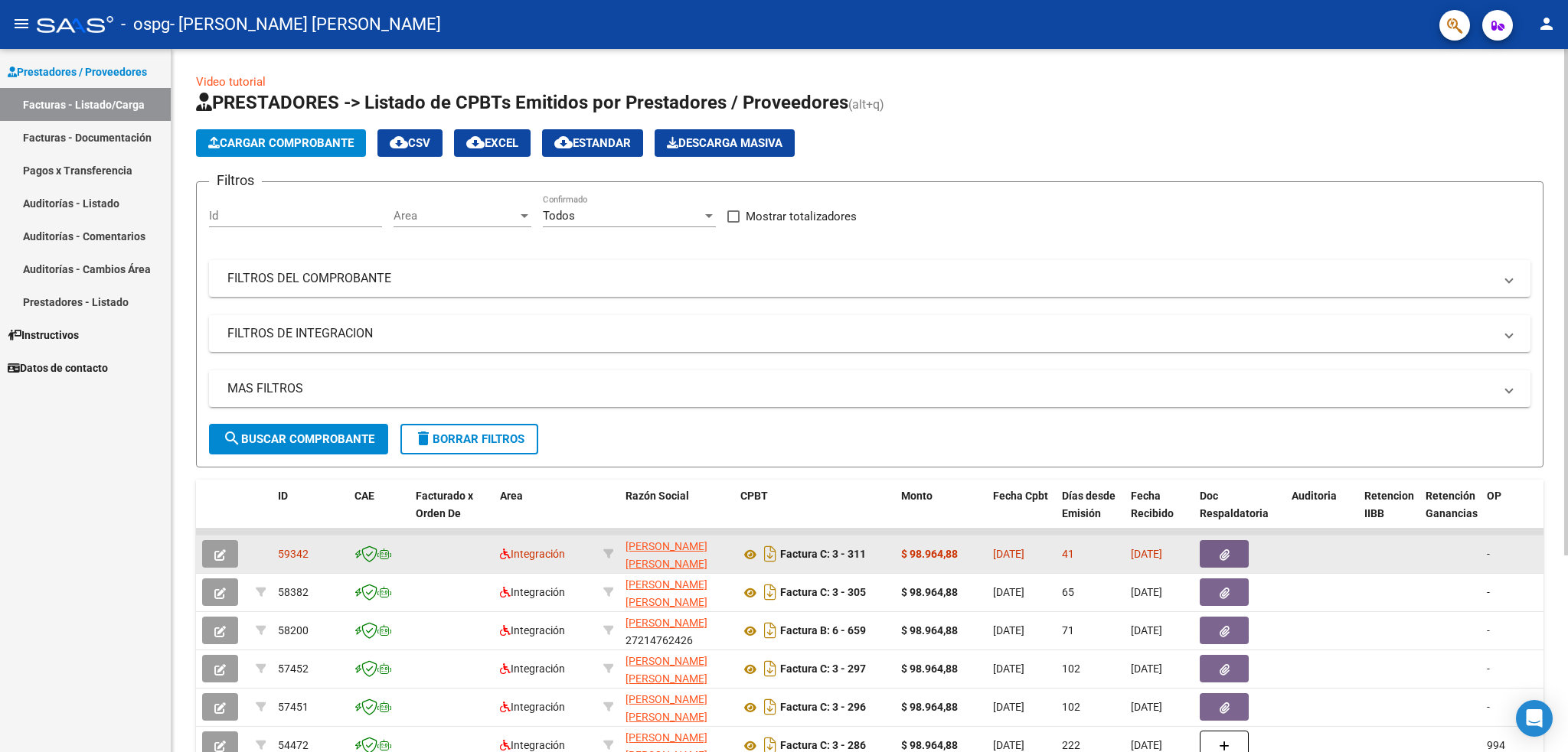
click at [1235, 551] on button "button" at bounding box center [1224, 553] width 49 height 27
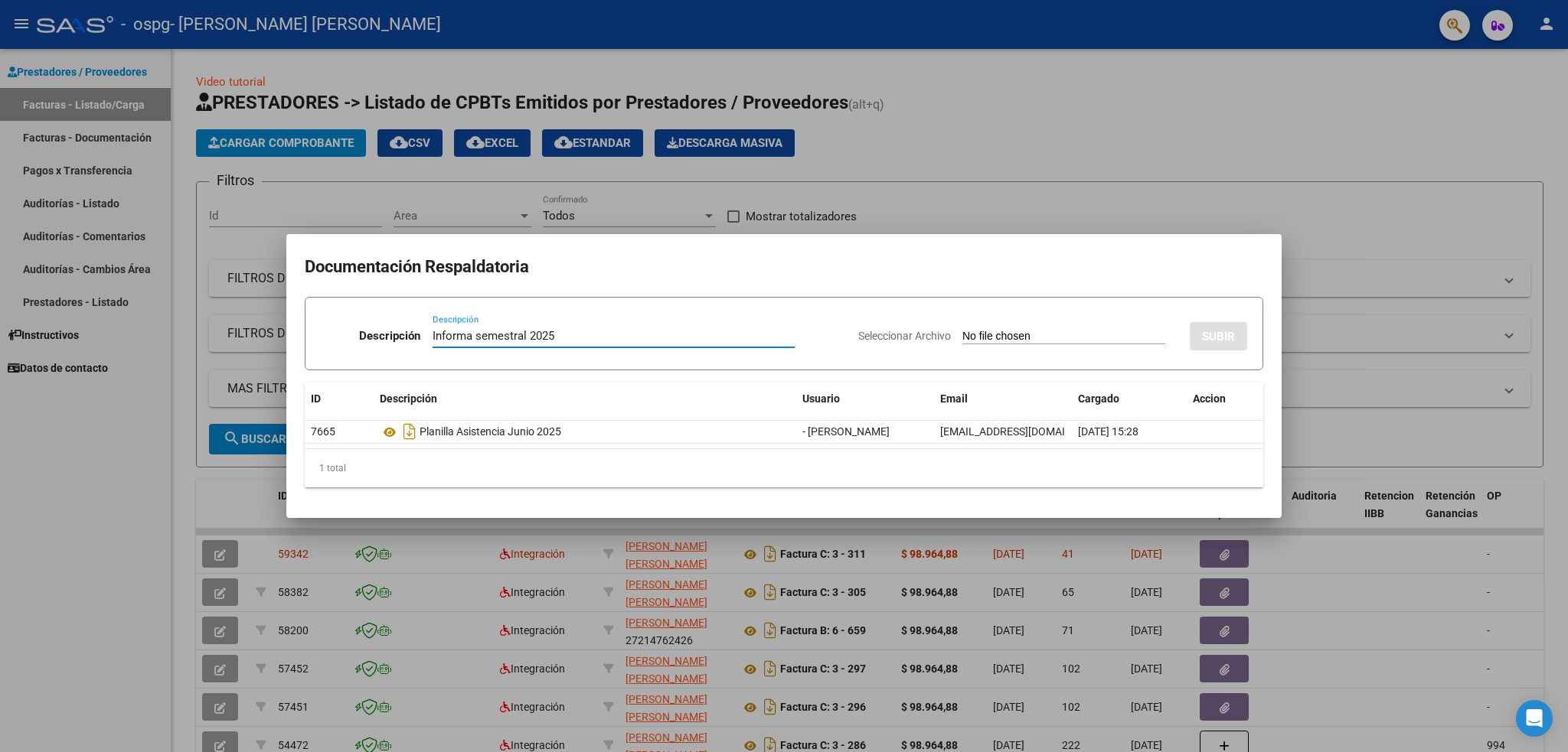
type input "Informa semestral 2025"
click at [1051, 332] on input "Seleccionar Archivo" at bounding box center [1064, 336] width 203 height 14
type input "C:\fakepath\Informe MARCE semestral 2025 Brisa.pdf"
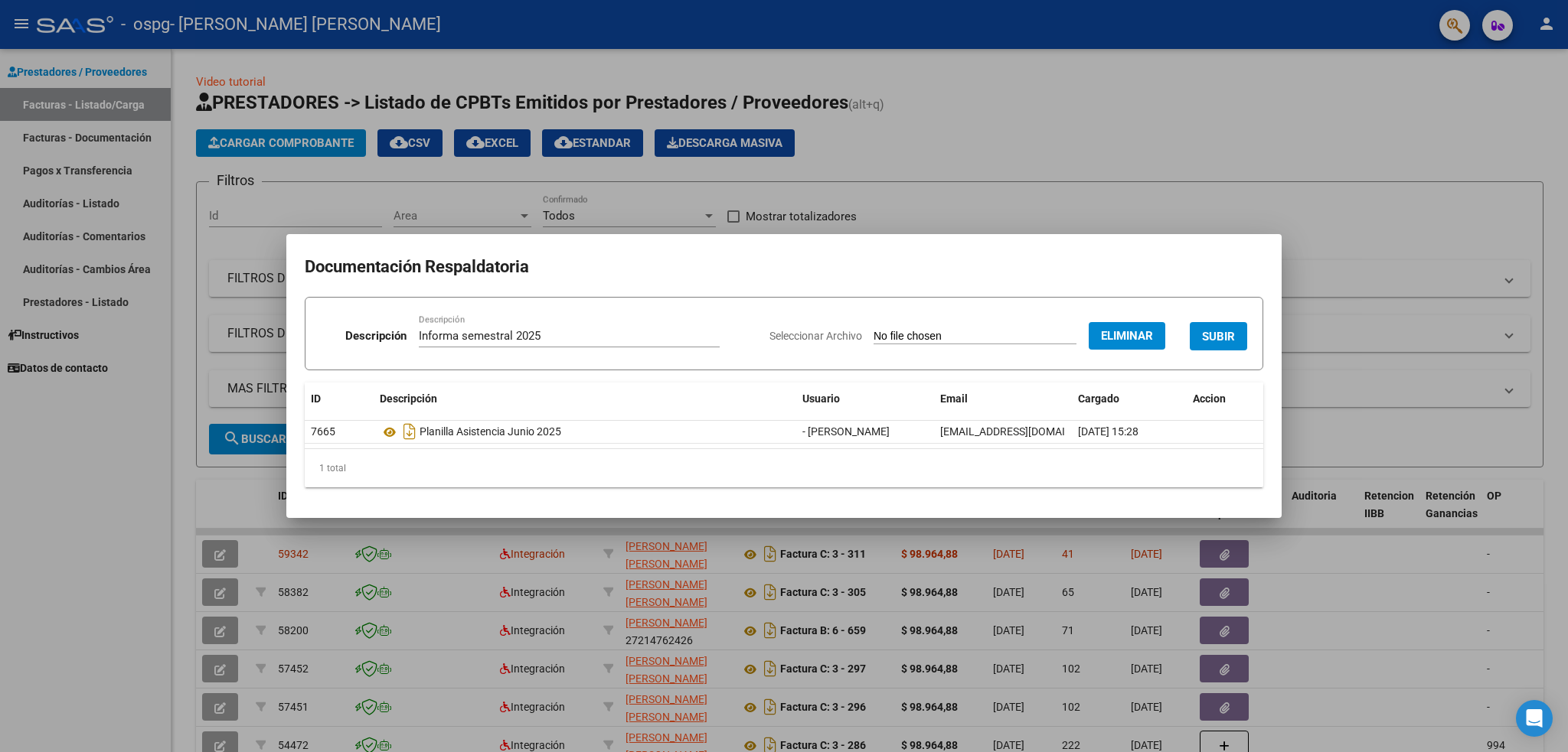
click at [1219, 342] on span "SUBIR" at bounding box center [1218, 336] width 33 height 14
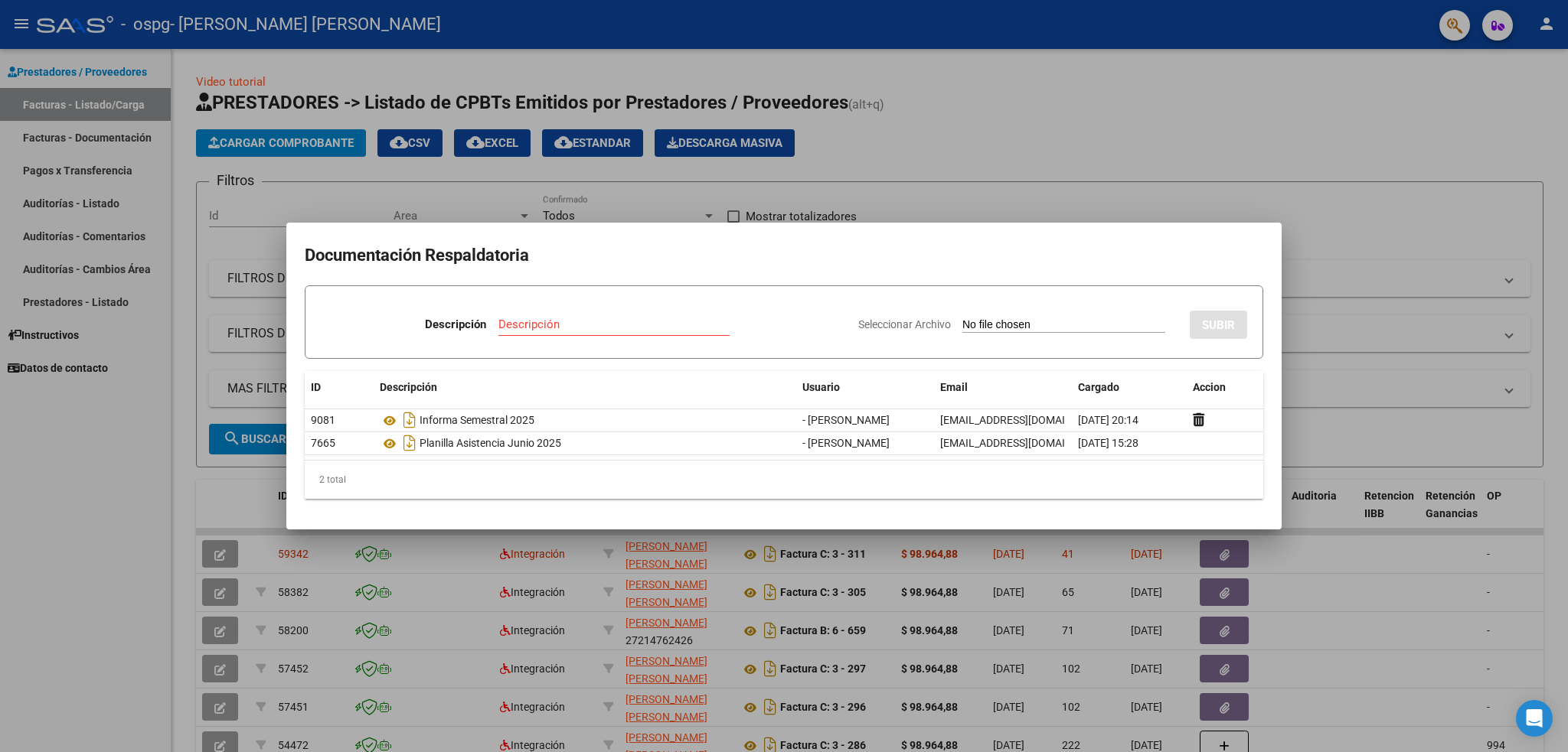
click at [1272, 159] on div at bounding box center [784, 376] width 1568 height 752
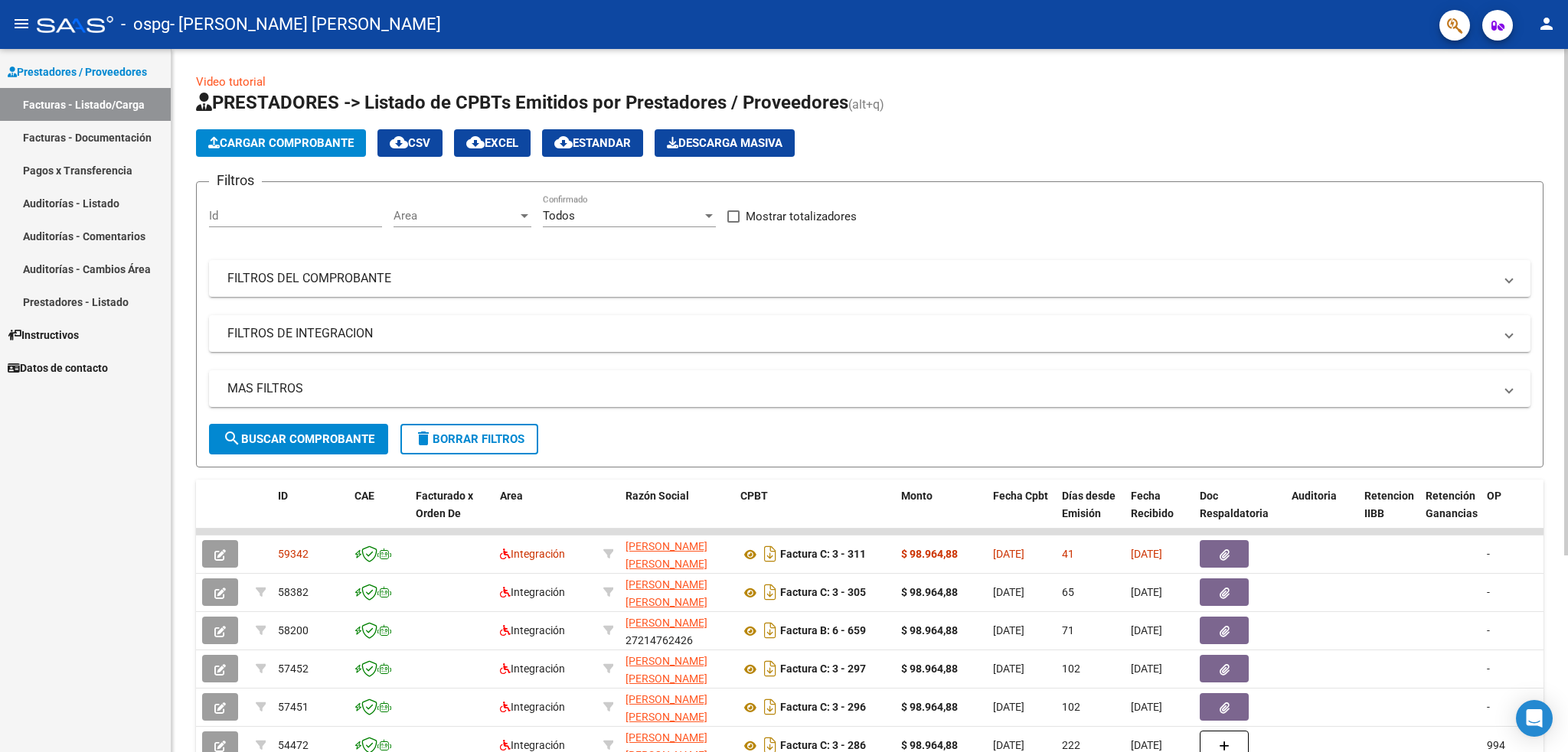
click at [262, 147] on span "Cargar Comprobante" at bounding box center [281, 143] width 145 height 14
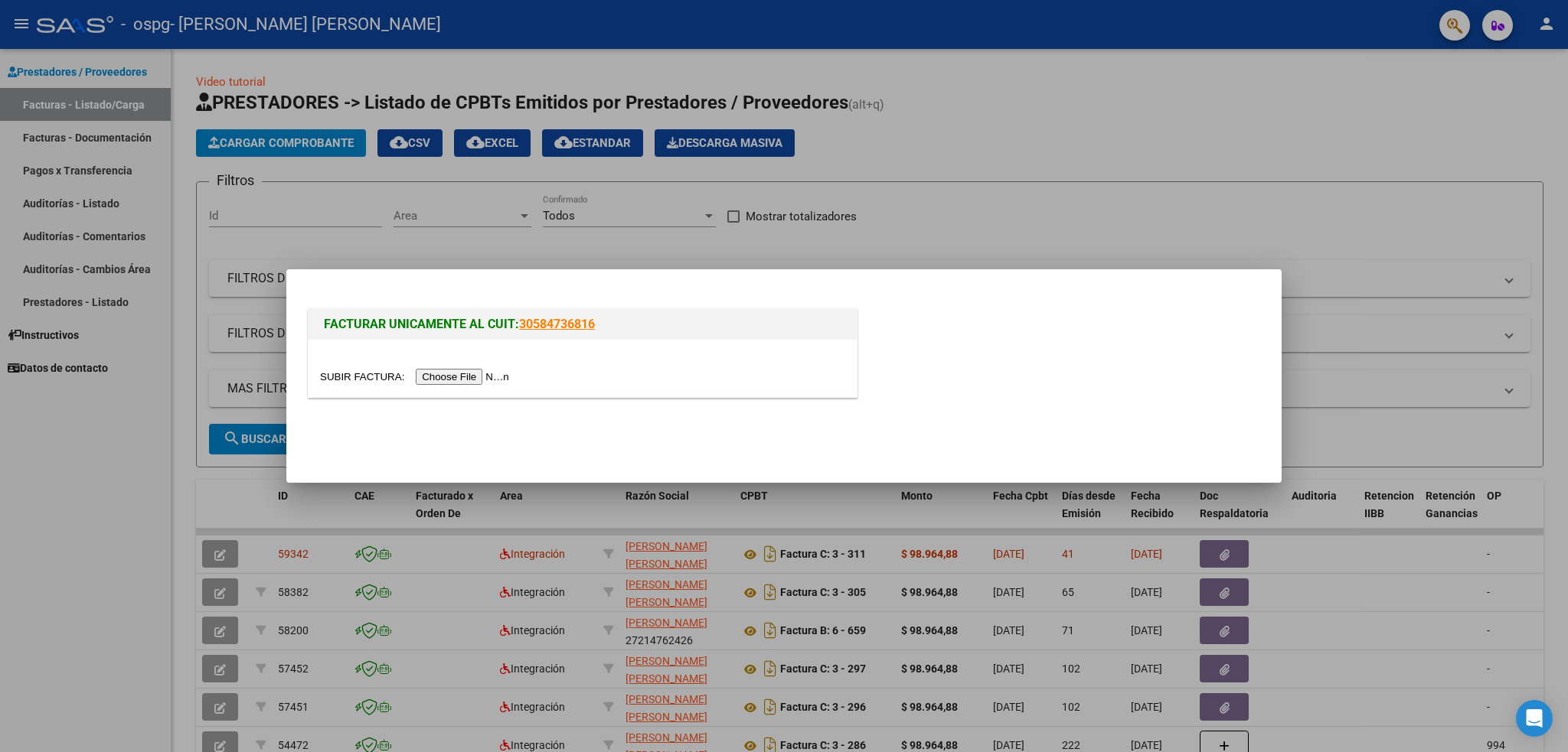
click at [494, 376] on input "file" at bounding box center [416, 376] width 193 height 16
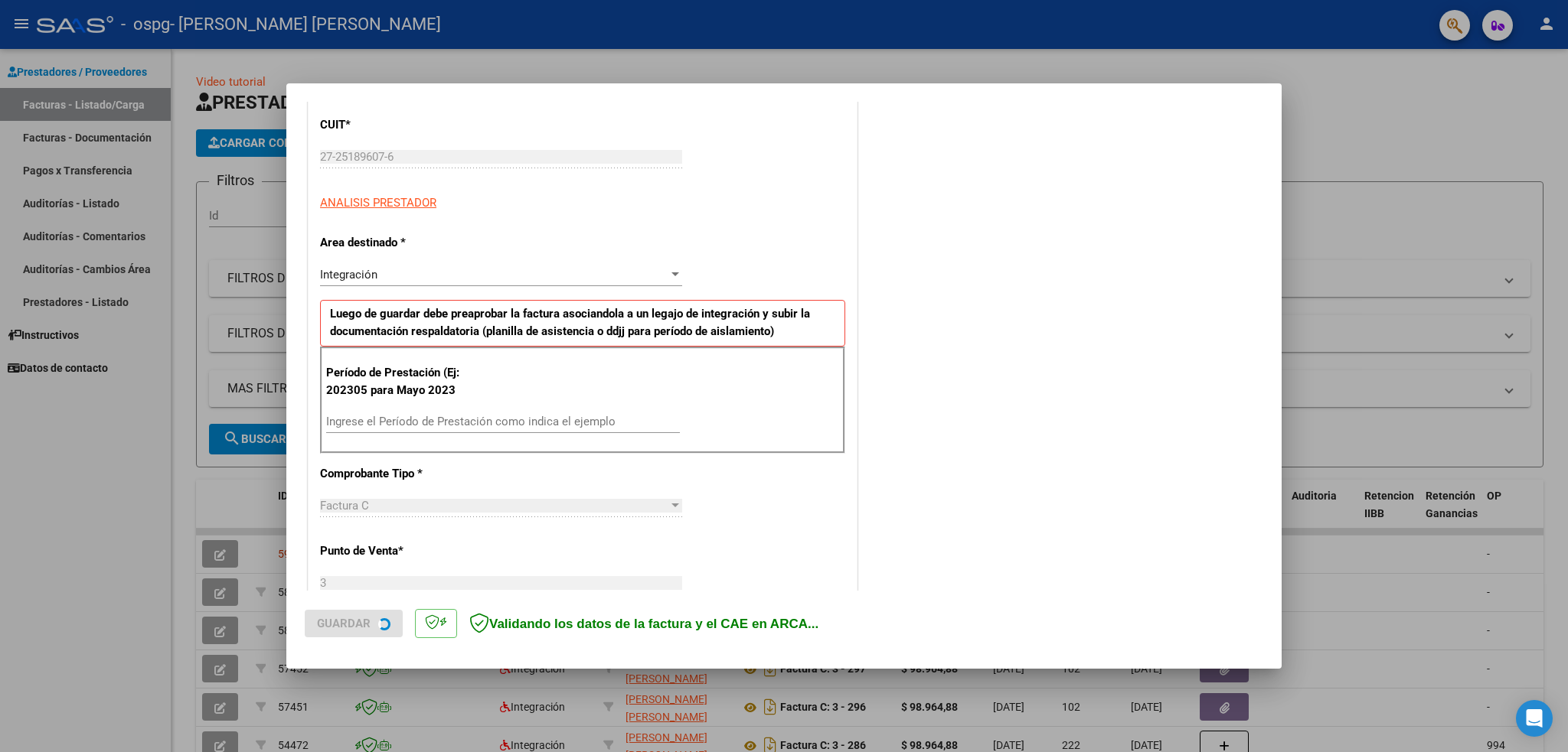
scroll to position [204, 0]
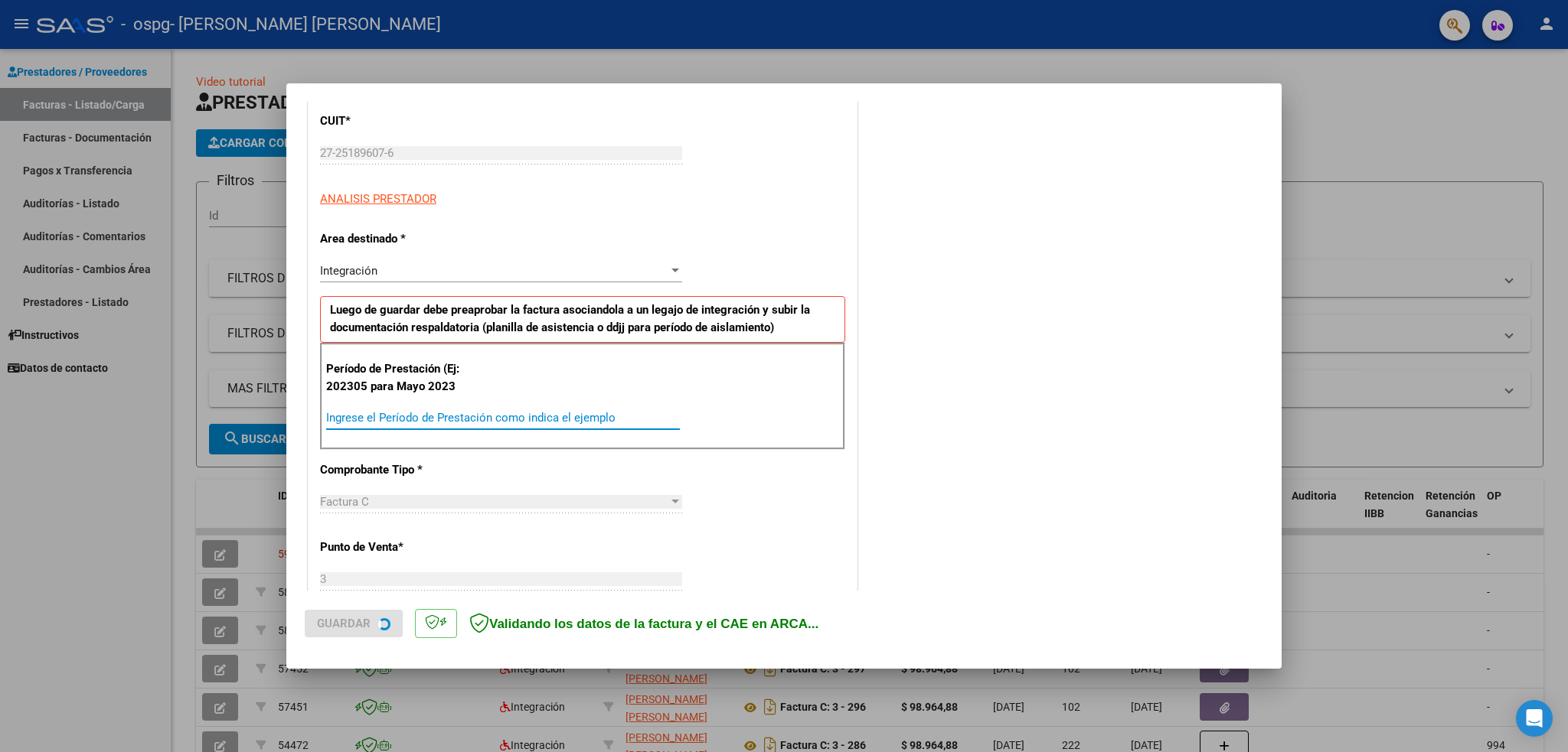
click at [455, 415] on input "Ingrese el Período de Prestación como indica el ejemplo" at bounding box center [503, 417] width 354 height 14
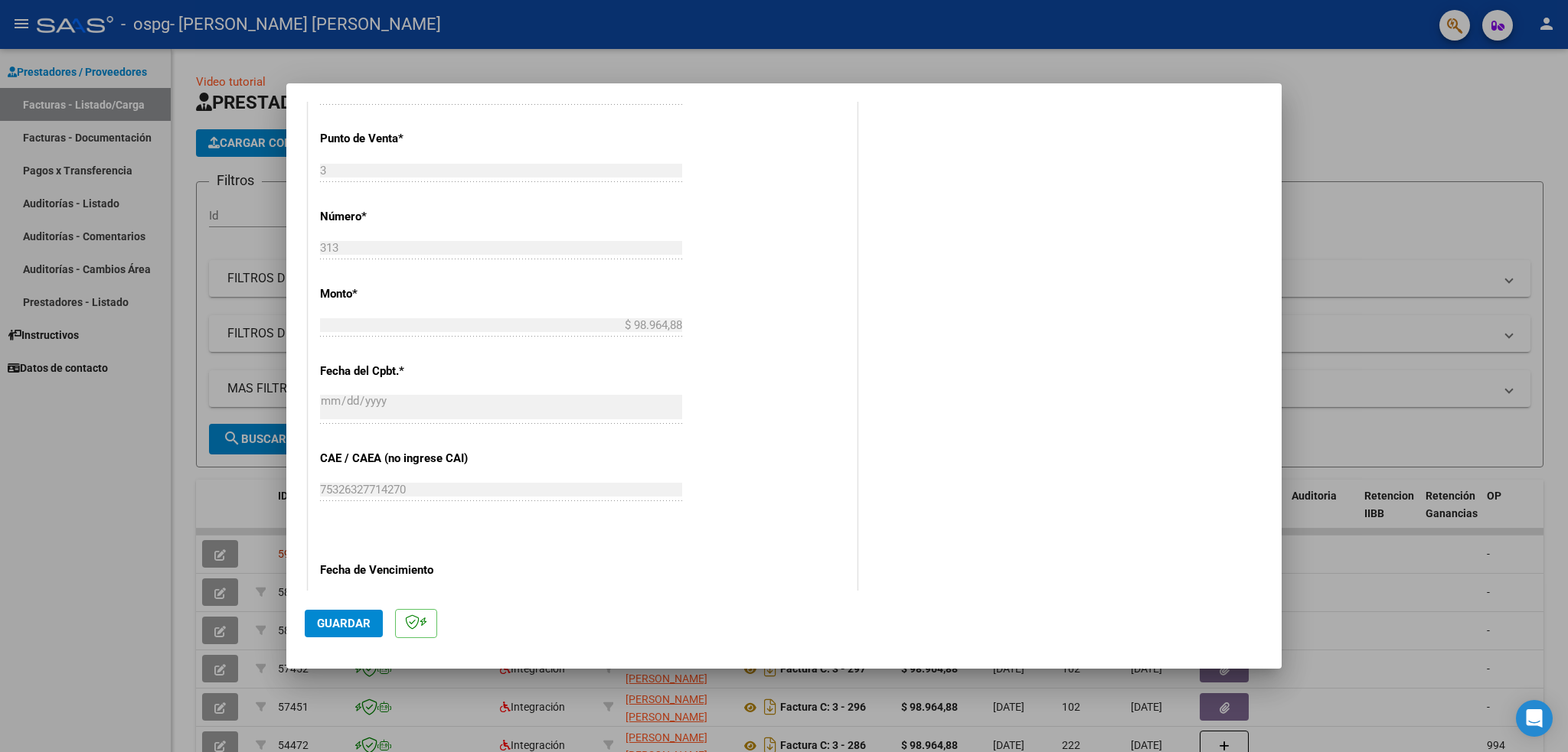
scroll to position [714, 0]
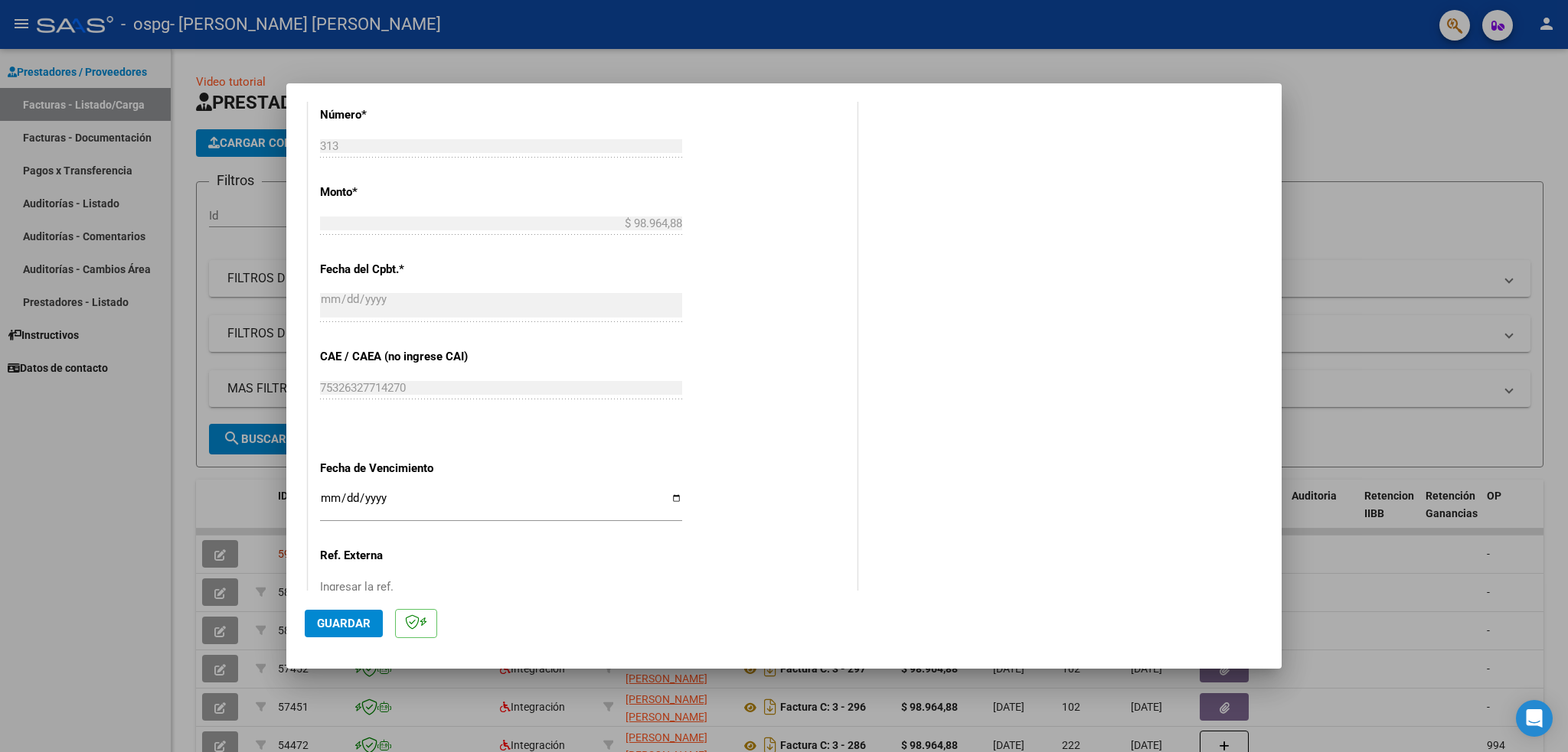
type input "202507"
click at [339, 617] on span "Guardar" at bounding box center [343, 623] width 54 height 14
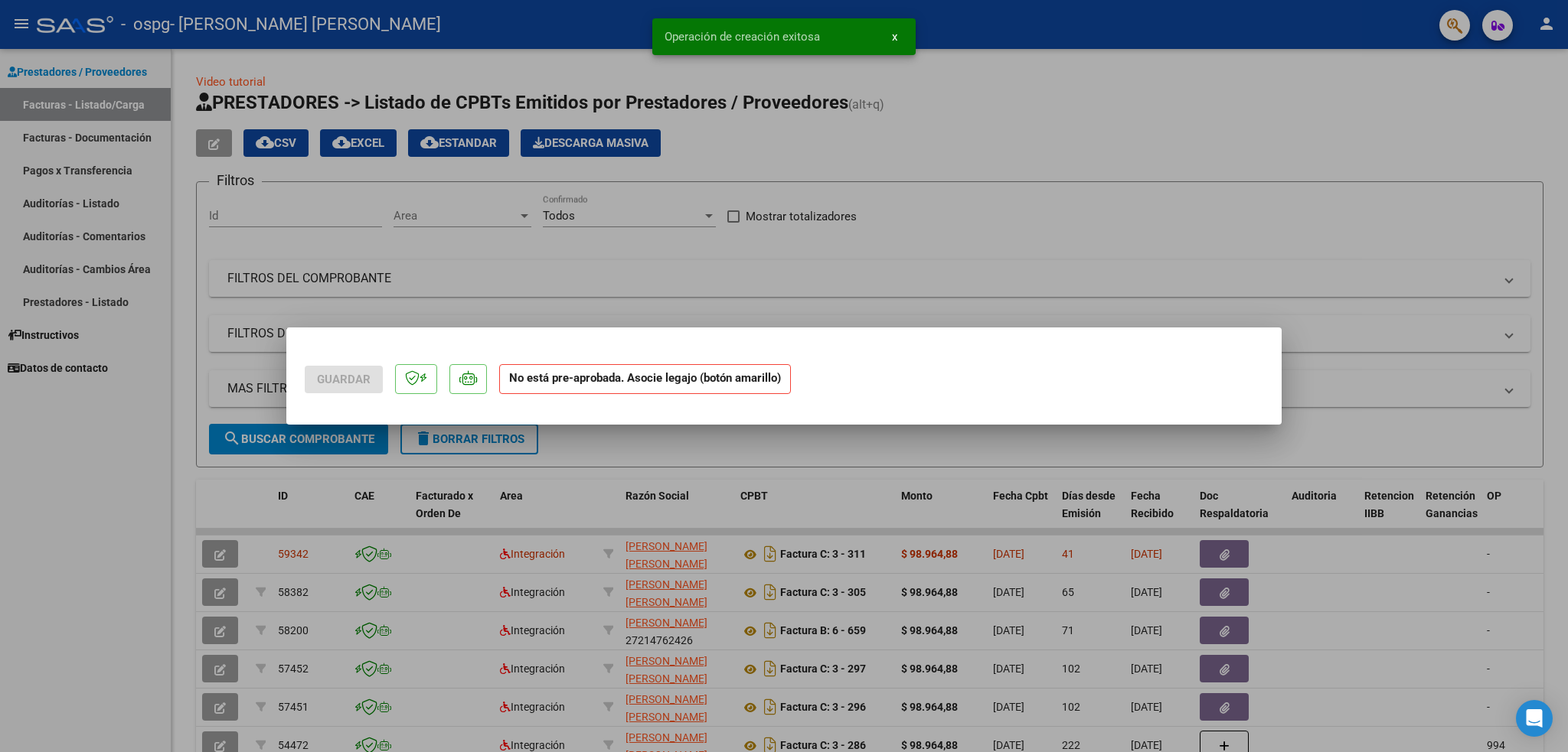
scroll to position [0, 0]
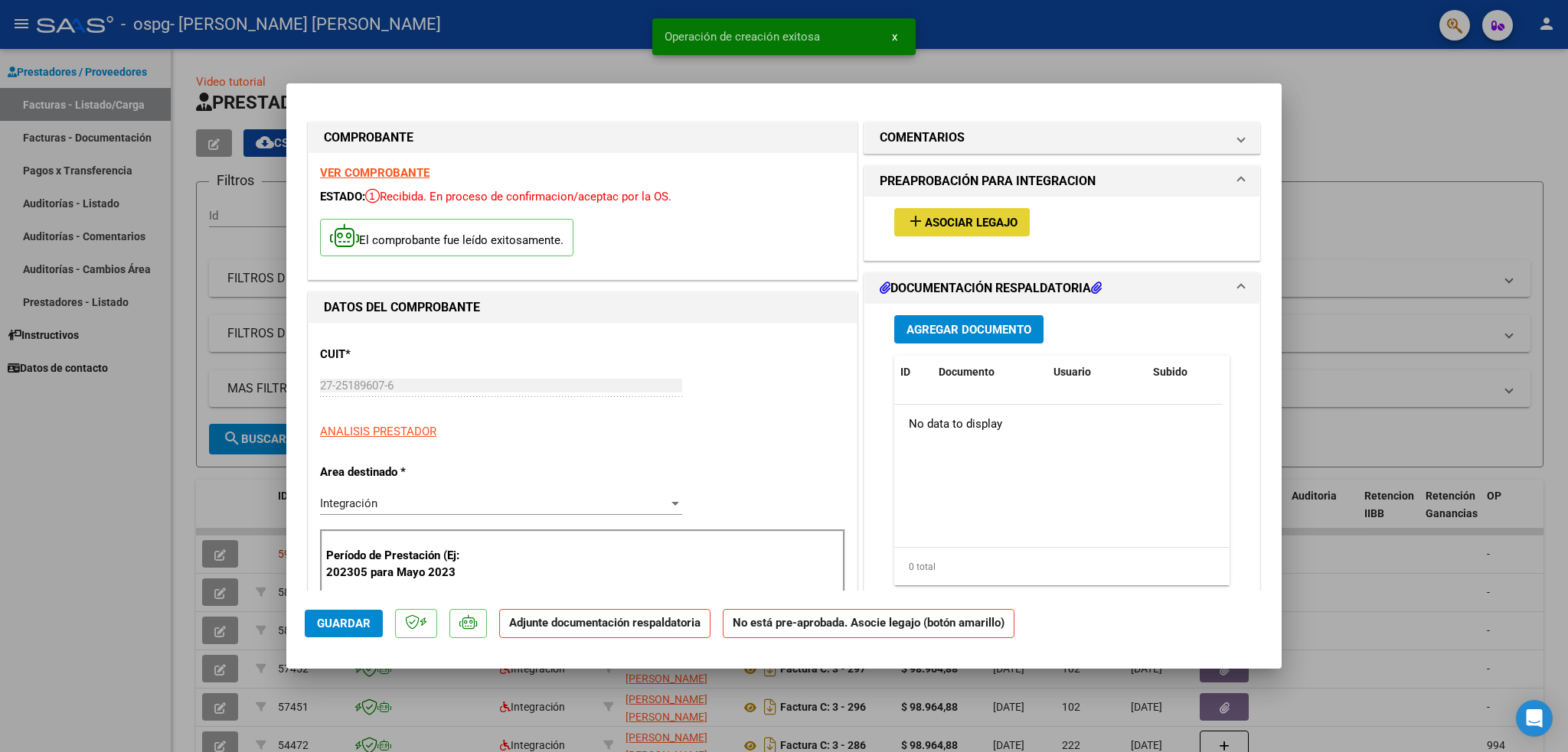
click at [949, 230] on button "add Asociar Legajo" at bounding box center [962, 222] width 136 height 28
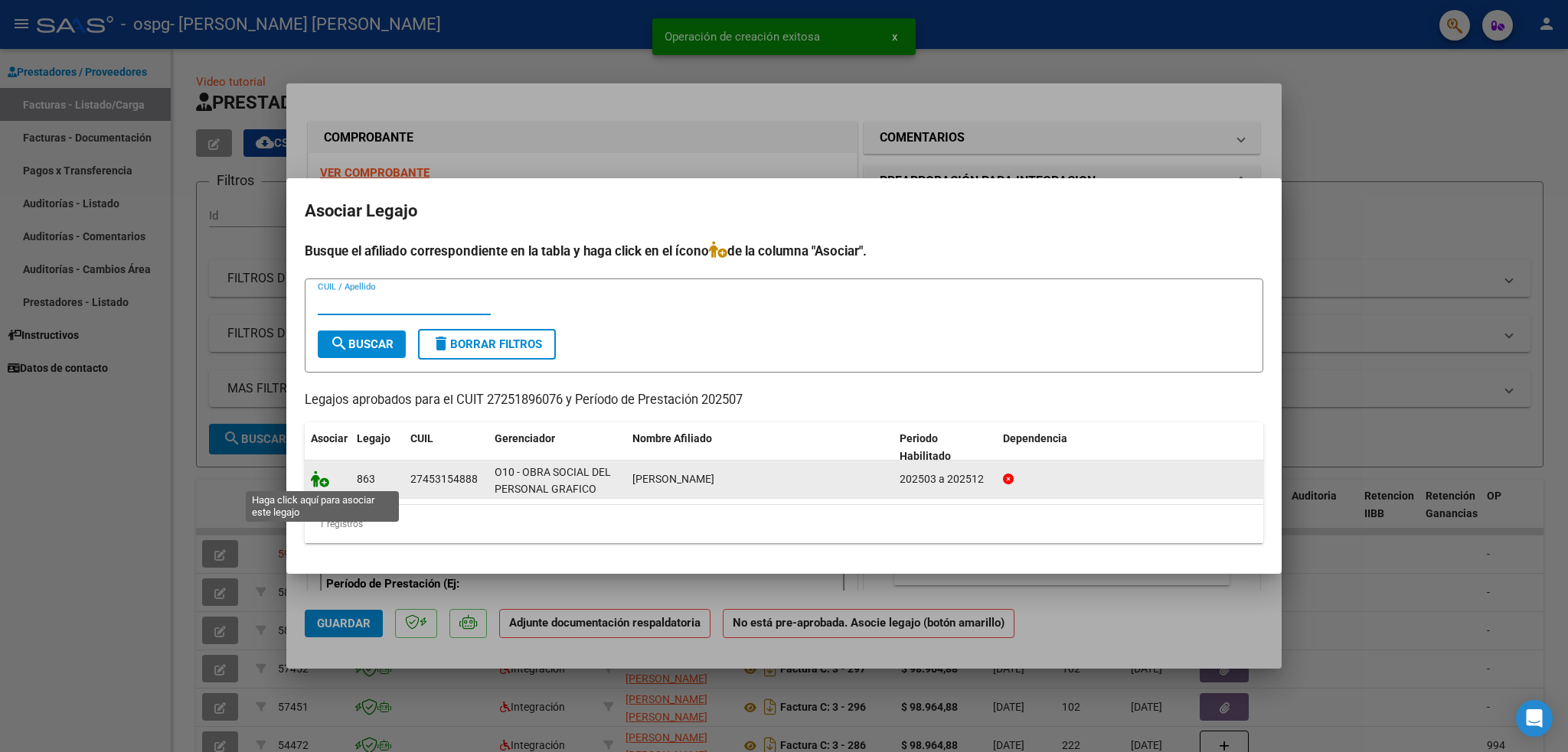
click at [322, 480] on icon at bounding box center [320, 479] width 18 height 17
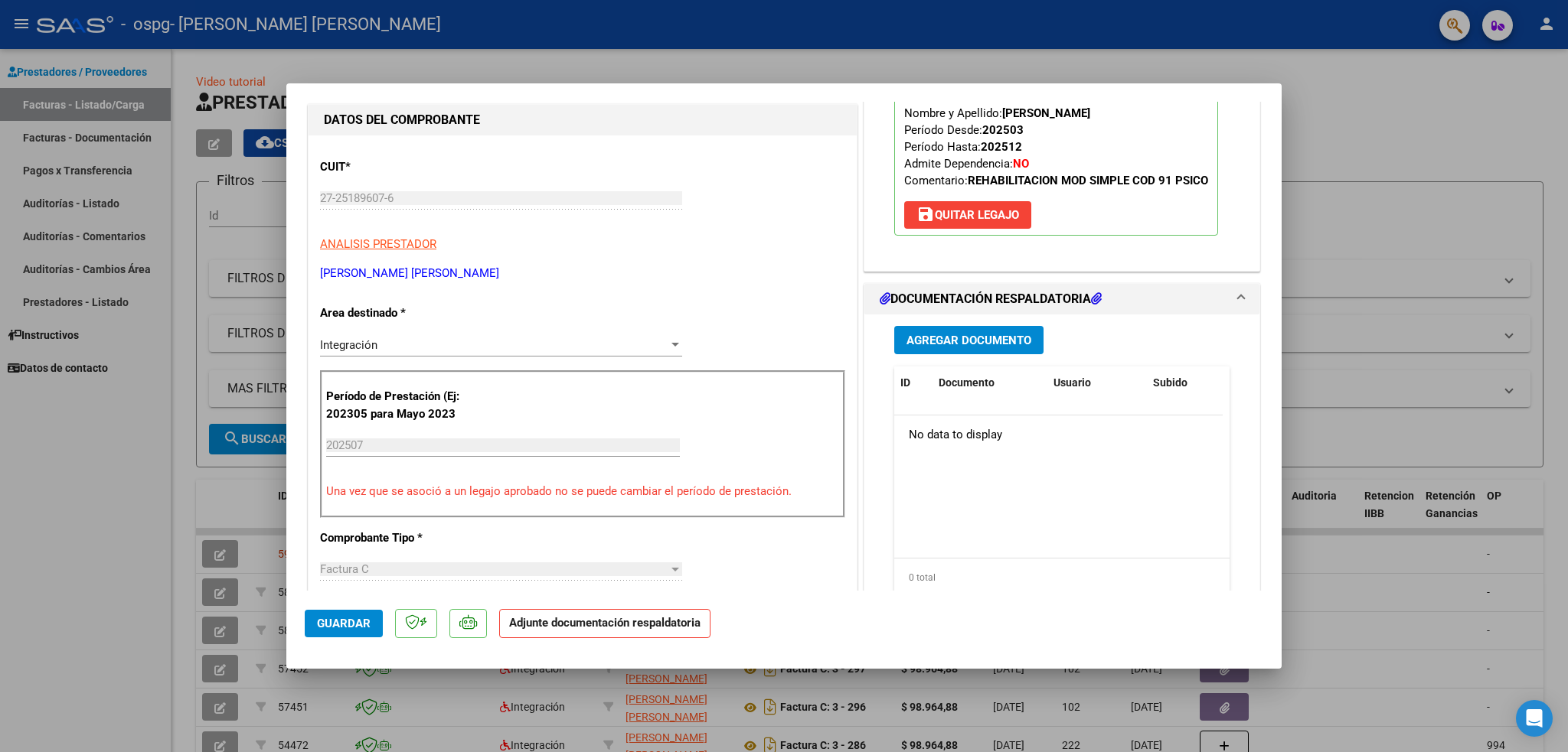
scroll to position [64, 0]
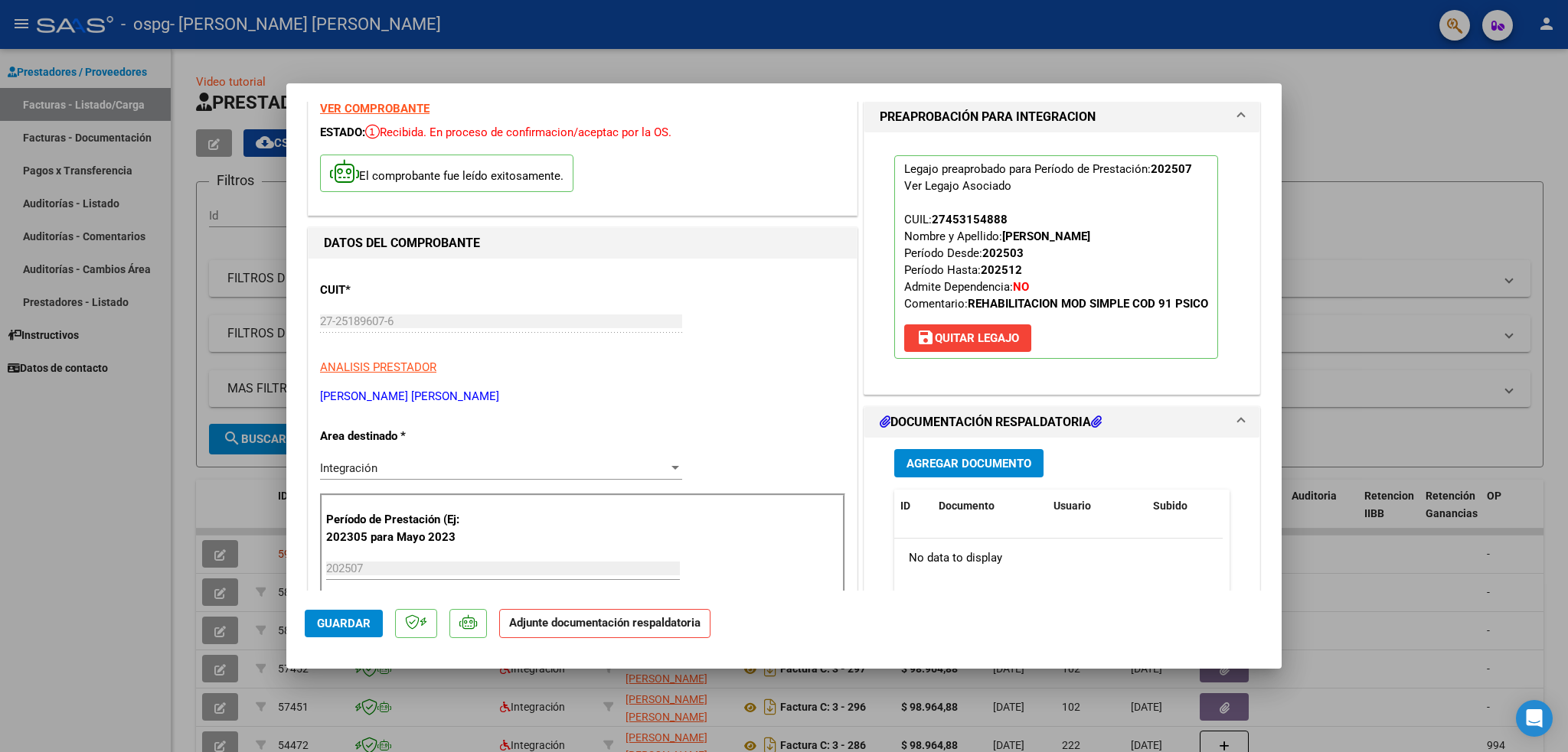
click at [998, 462] on span "Agregar Documento" at bounding box center [968, 464] width 124 height 14
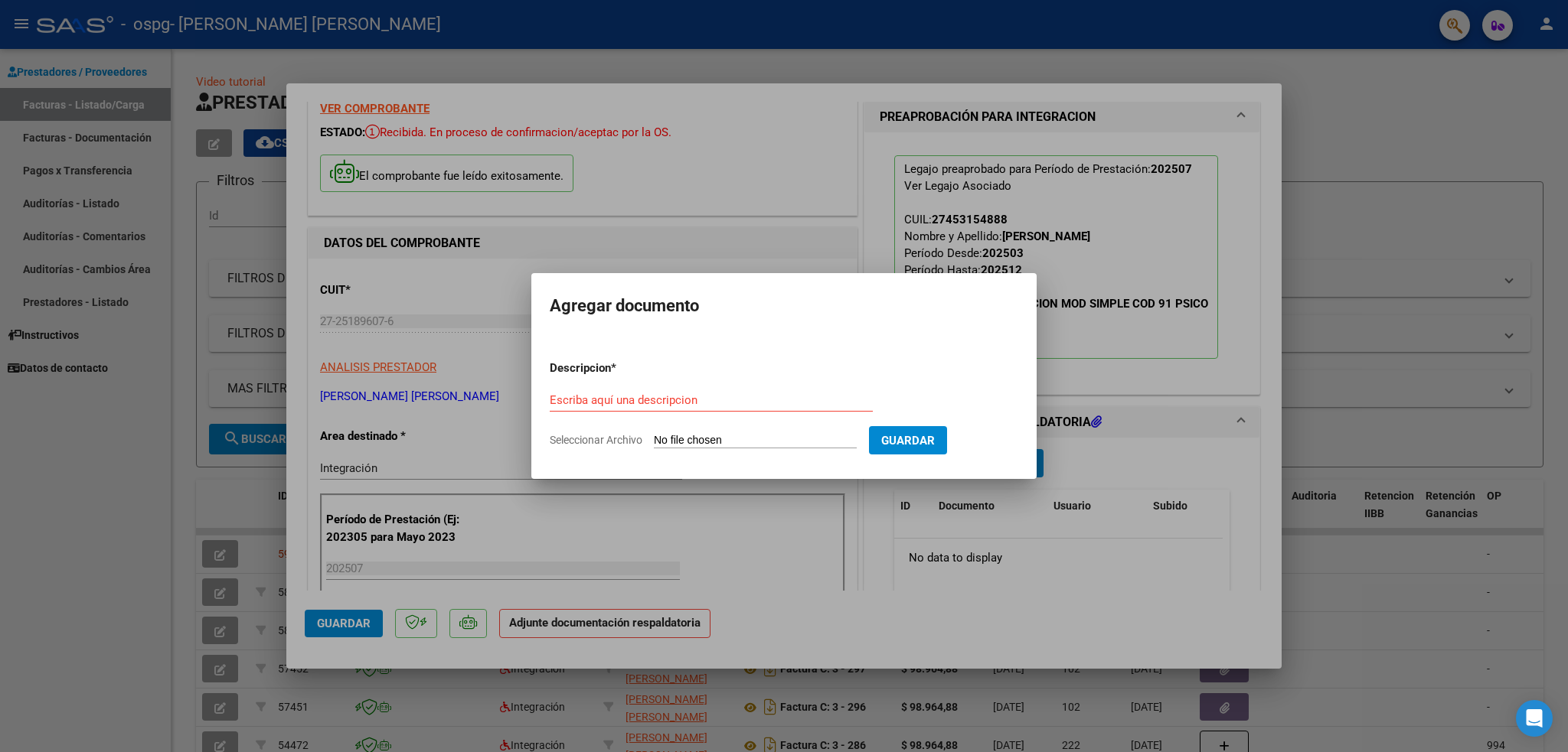
click at [1431, 348] on div at bounding box center [784, 376] width 1568 height 752
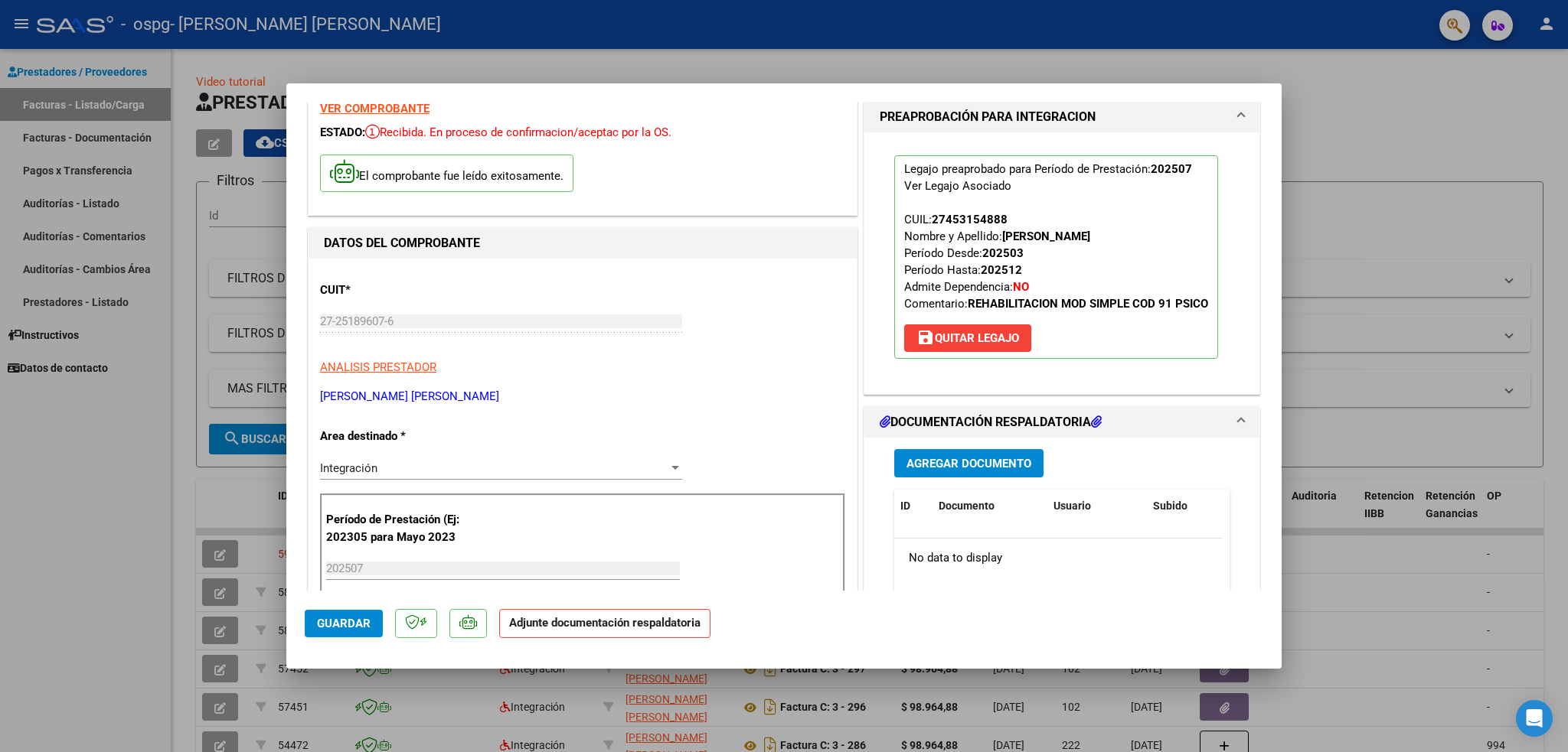
click at [972, 460] on span "Agregar Documento" at bounding box center [968, 464] width 124 height 14
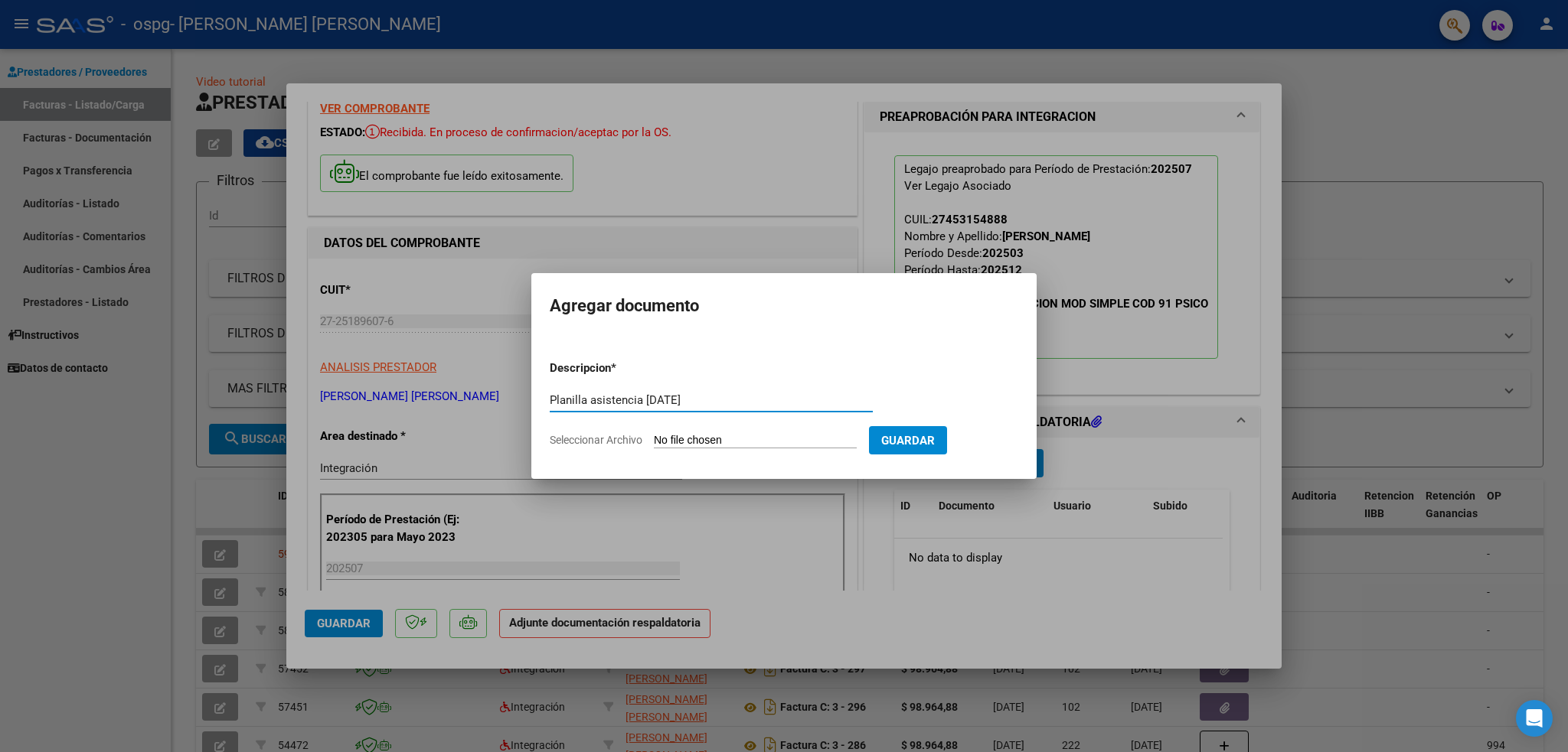
type input "Planilla asistencia [PERSON_NAME] 2025"
click at [707, 444] on input "Seleccionar Archivo" at bounding box center [754, 440] width 203 height 14
type input "C:\fakepath\MARCE. Brisa JULIO 25 planilla asistencia.pdf"
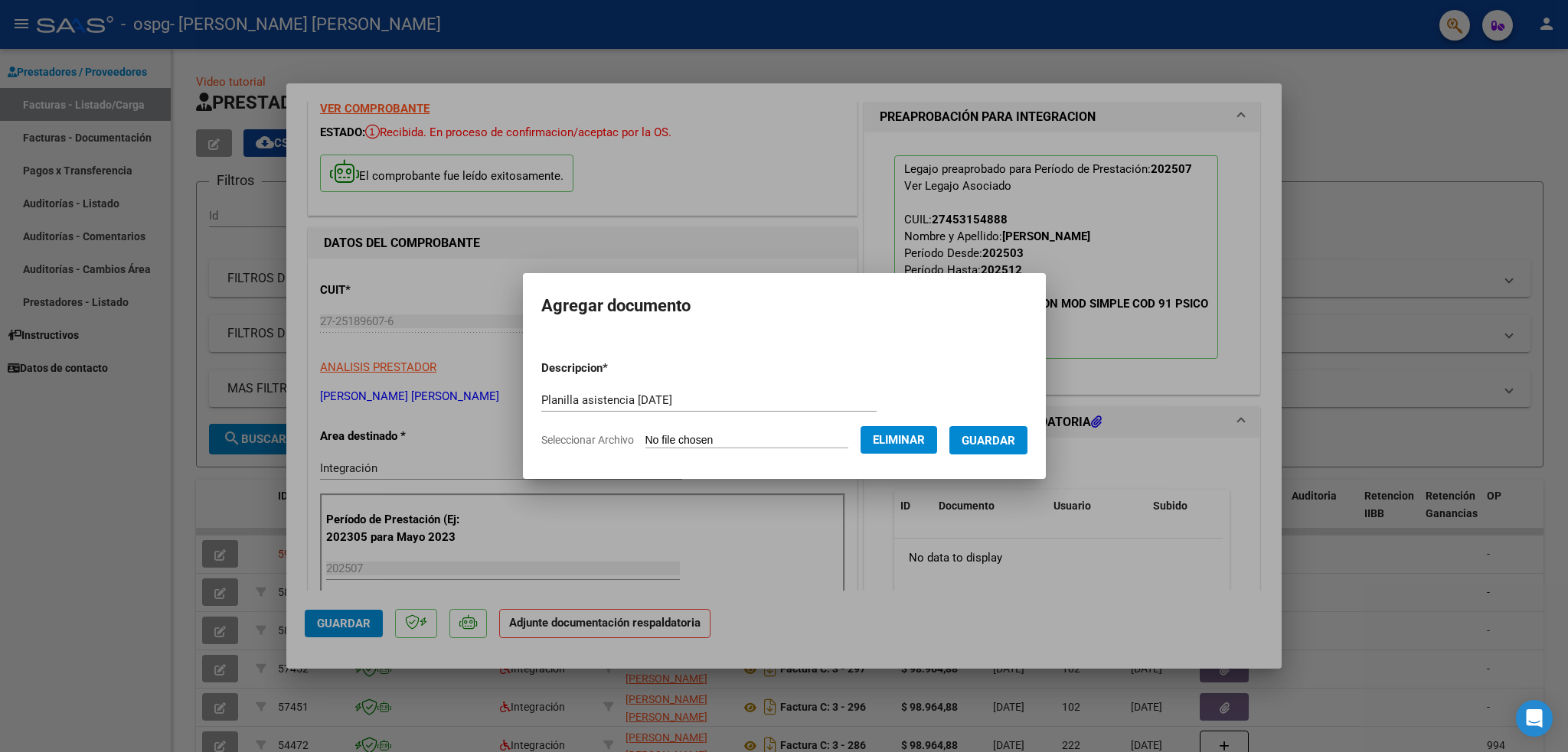
click at [1012, 431] on button "Guardar" at bounding box center [988, 440] width 78 height 28
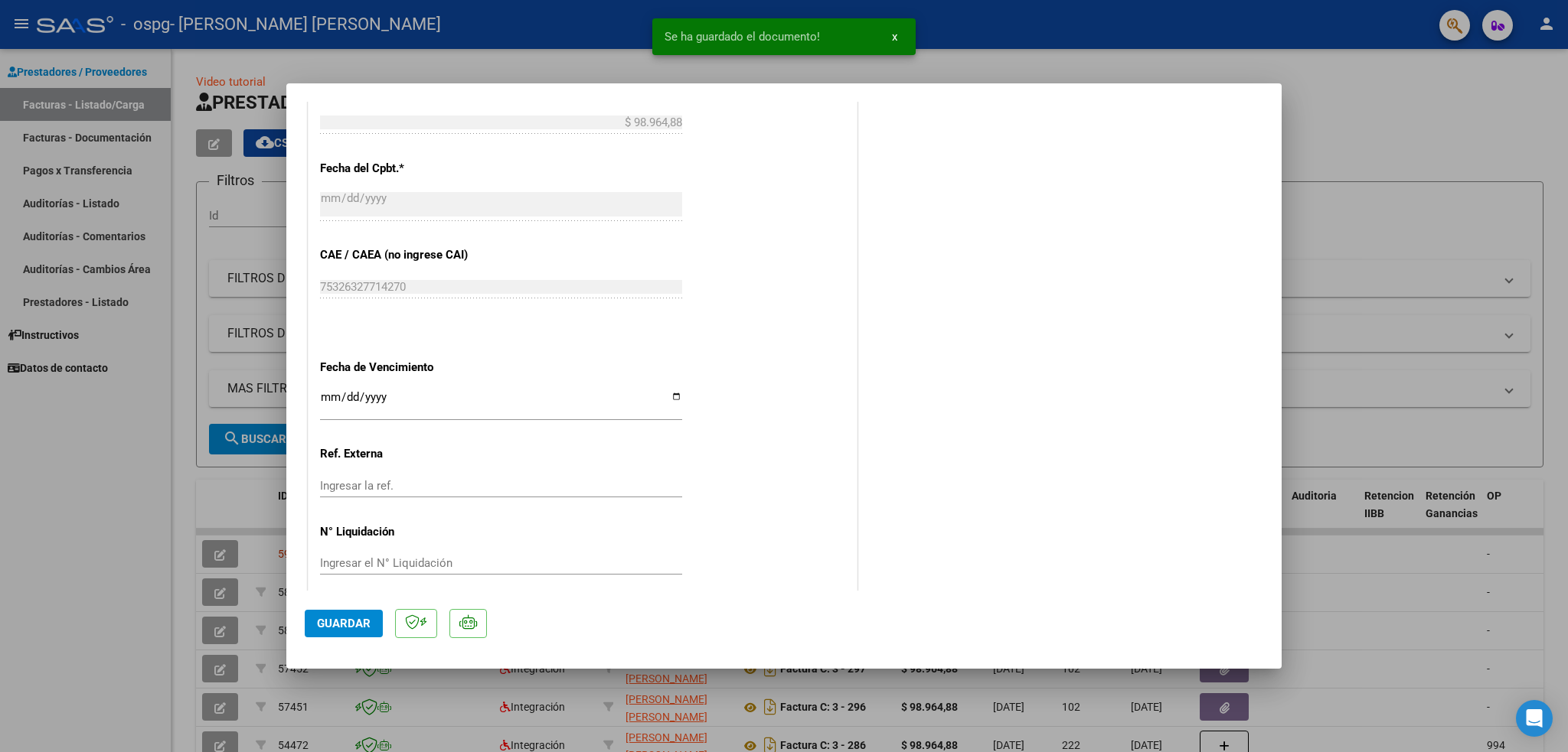
scroll to position [880, 0]
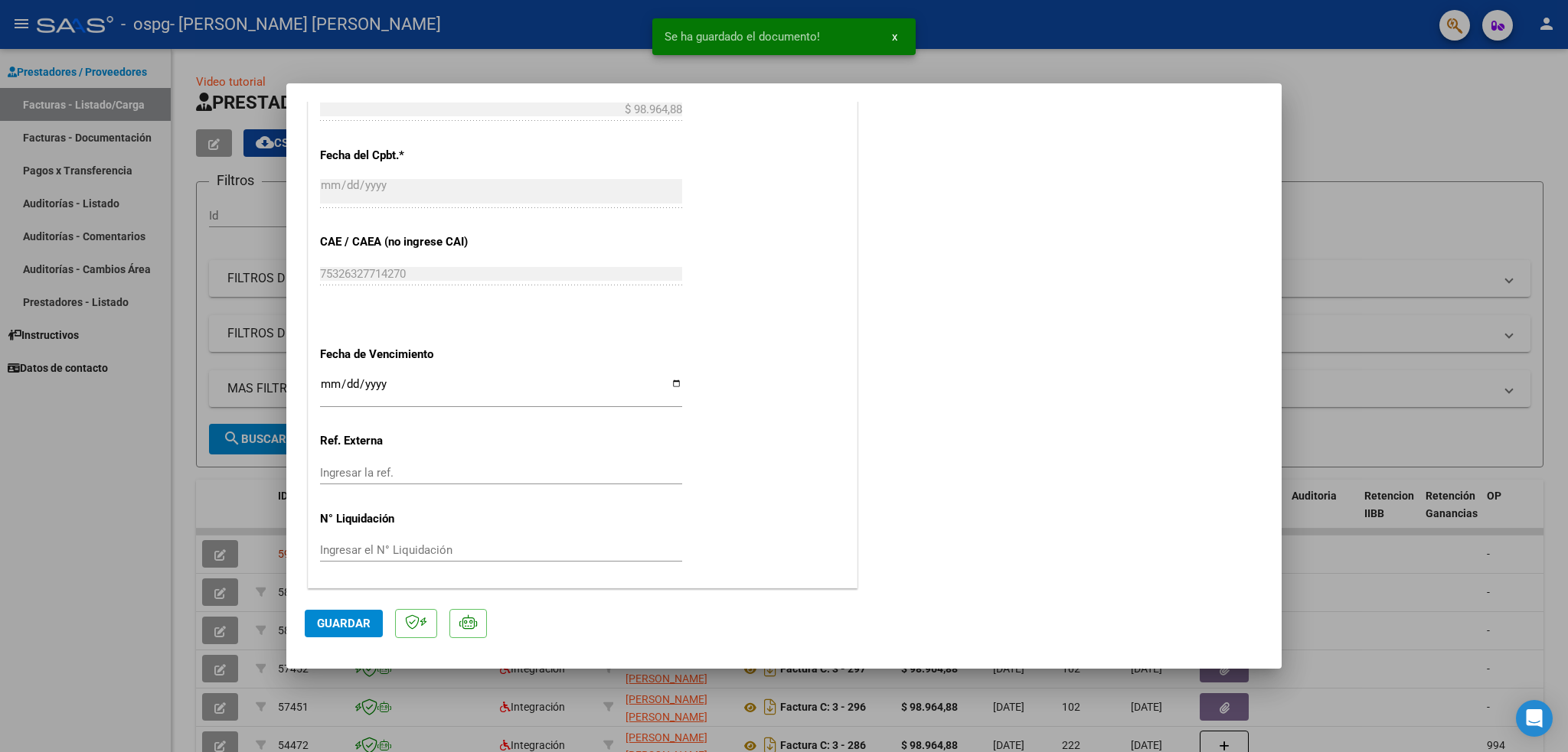
click at [365, 616] on span "Guardar" at bounding box center [343, 623] width 54 height 14
click at [107, 535] on div at bounding box center [784, 376] width 1568 height 752
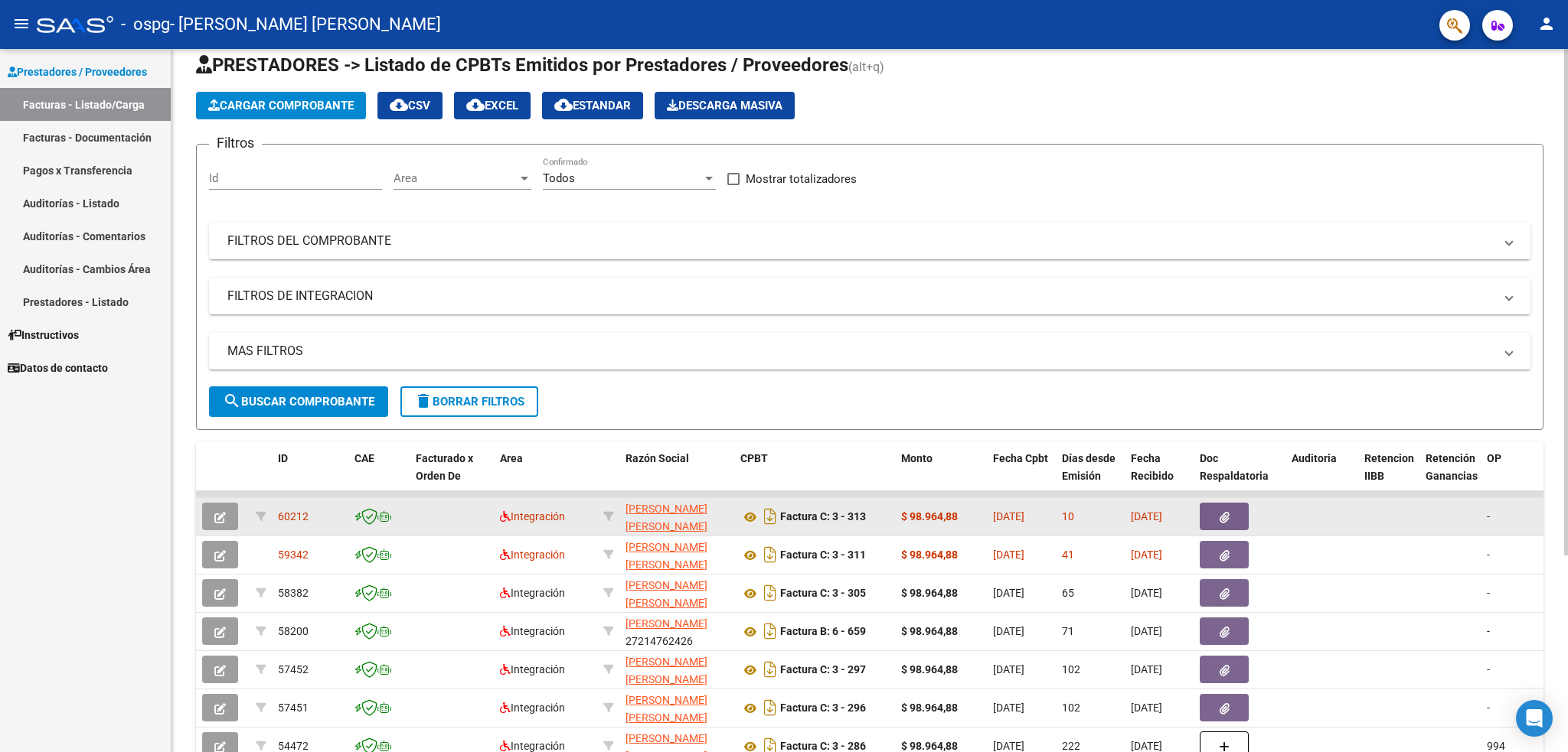
scroll to position [0, 0]
